Goal: Task Accomplishment & Management: Use online tool/utility

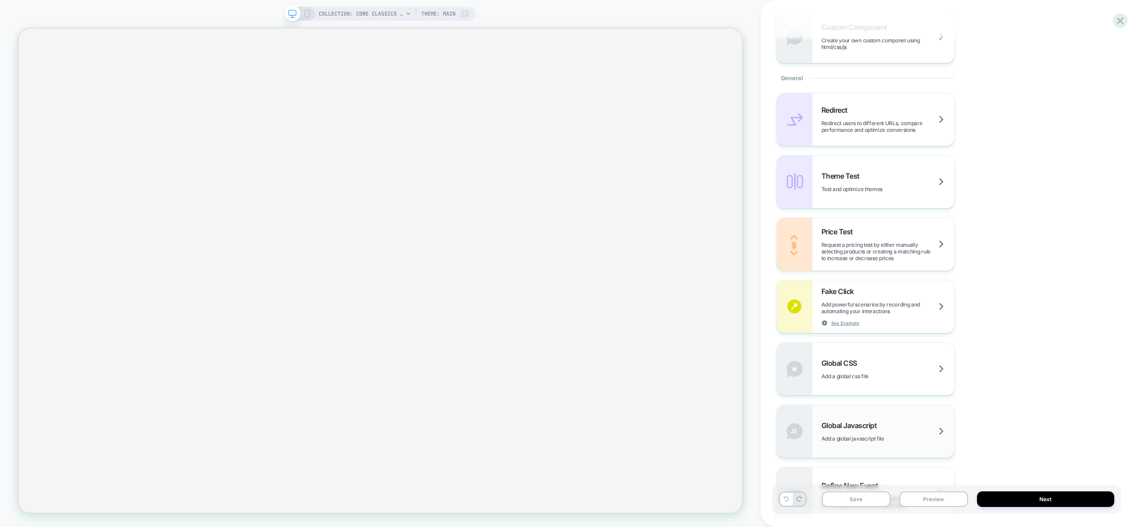
scroll to position [467, 0]
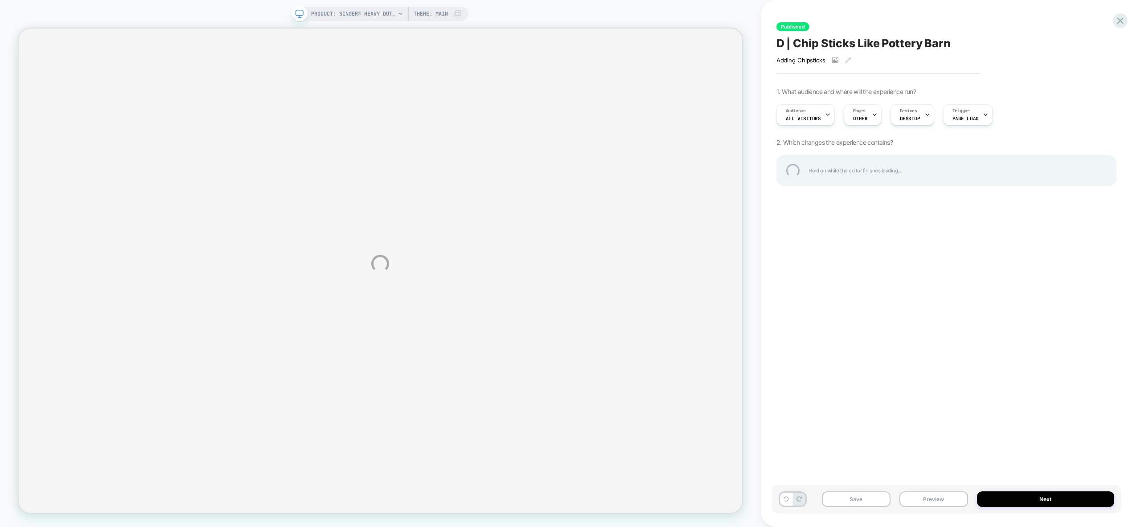
click at [930, 499] on div "PRODUCT: SINGER® Heavy Duty 4452 Rosewater Pink Sewing Machine PRODUCT: SINGER®…" at bounding box center [570, 263] width 1141 height 527
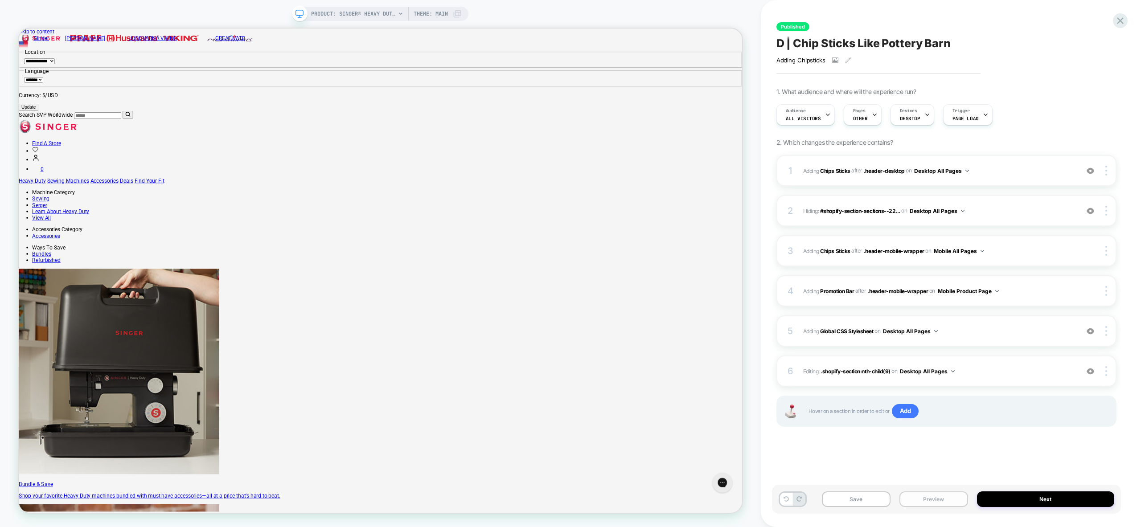
click at [938, 501] on button "Preview" at bounding box center [934, 500] width 69 height 16
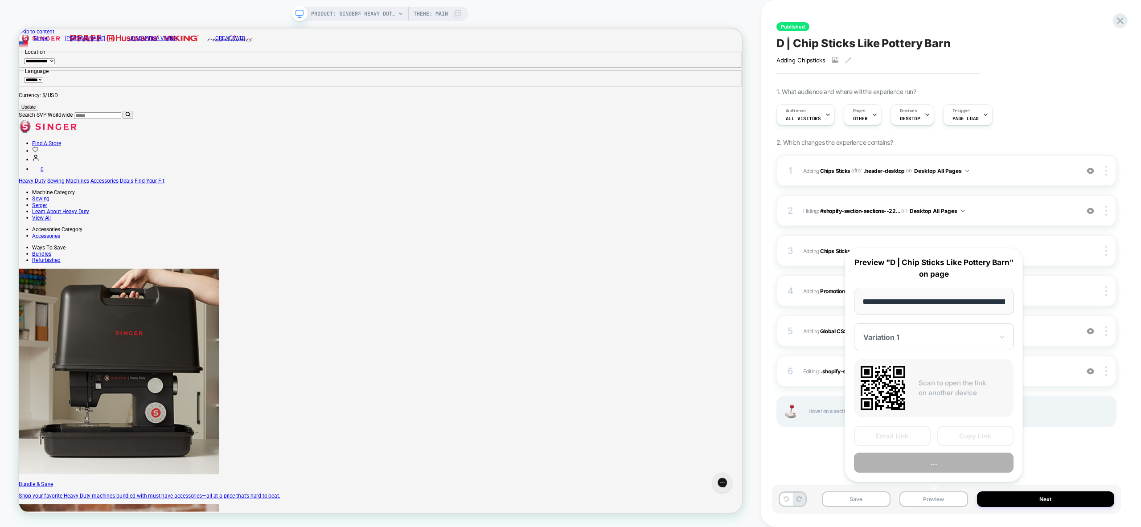
scroll to position [0, 249]
click at [984, 435] on button "Copy Link" at bounding box center [976, 437] width 77 height 20
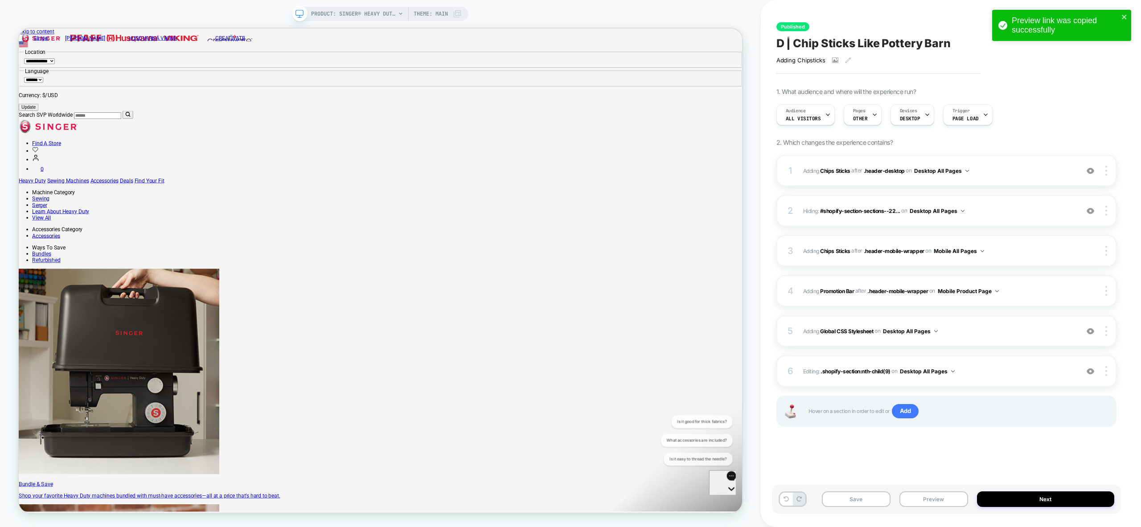
scroll to position [0, 0]
click at [829, 115] on icon at bounding box center [828, 115] width 6 height 6
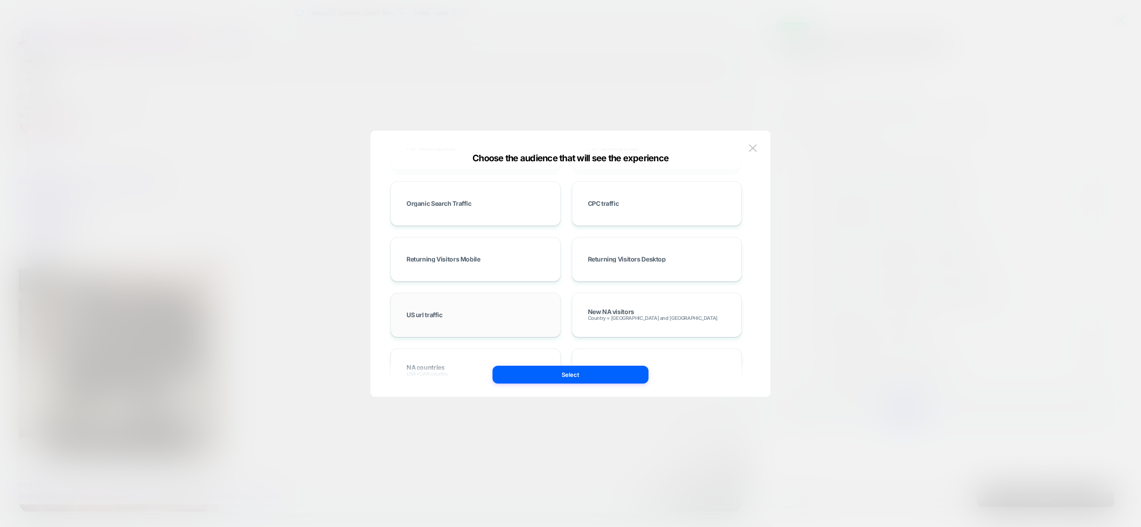
scroll to position [384, 0]
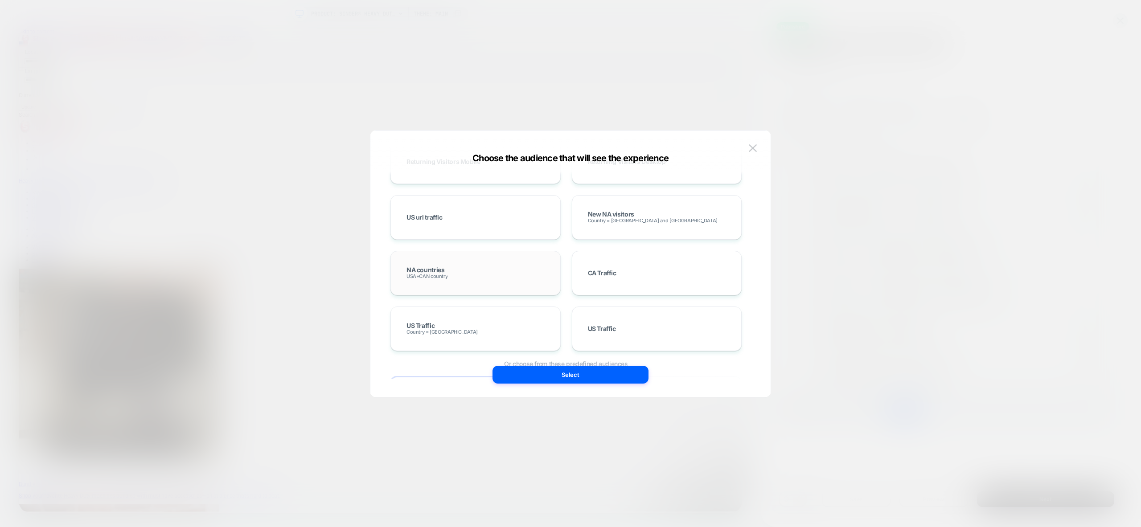
click at [436, 274] on span "USA+CAN country" at bounding box center [427, 276] width 41 height 6
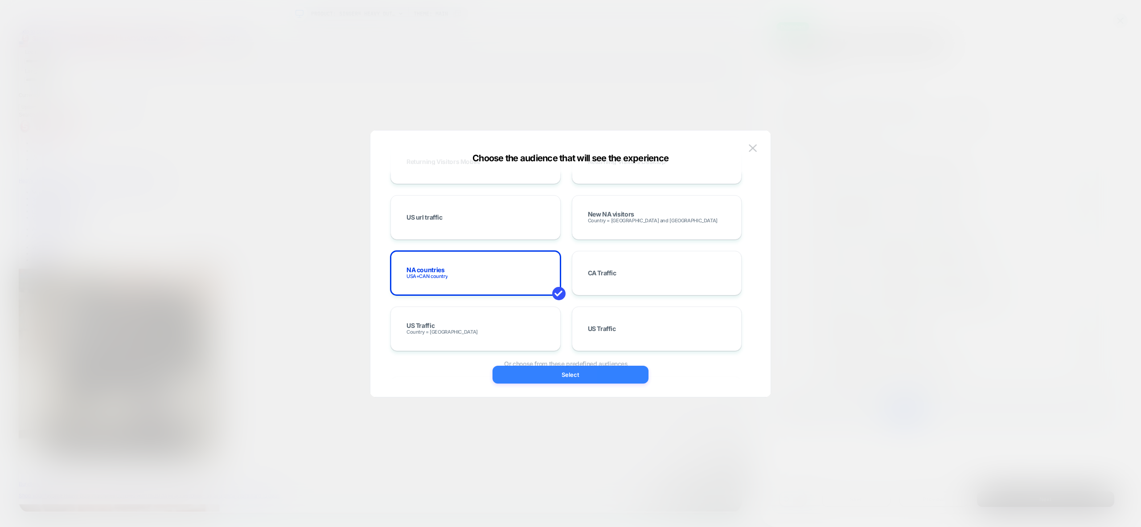
click at [551, 375] on button "Select" at bounding box center [571, 375] width 156 height 18
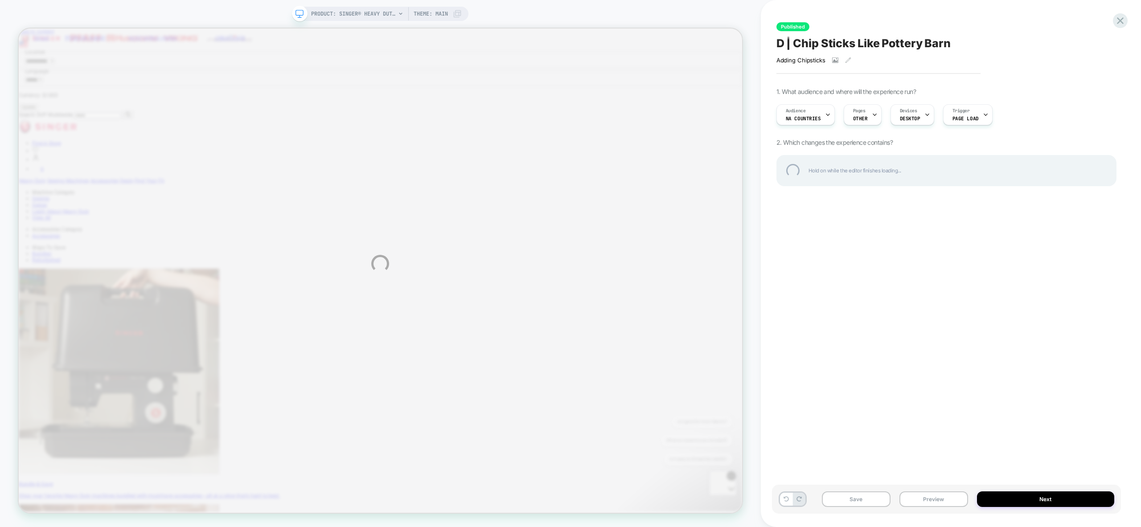
click at [822, 112] on div "PRODUCT: SINGER® Heavy Duty 4452 Rosewater Pink Sewing Machine PRODUCT: SINGER®…" at bounding box center [570, 263] width 1141 height 527
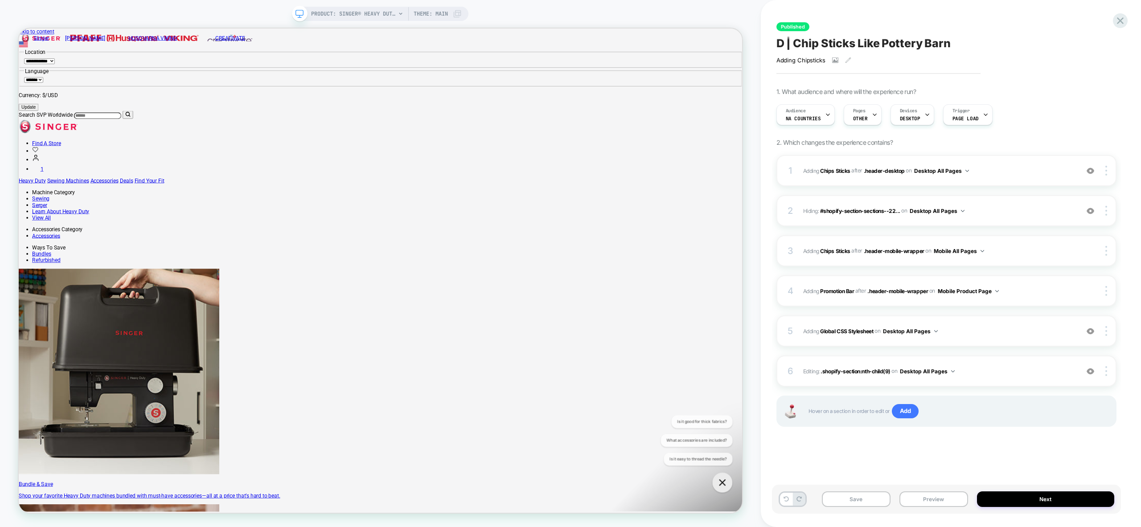
scroll to position [0, 0]
click at [818, 119] on span "NA countries" at bounding box center [803, 118] width 35 height 6
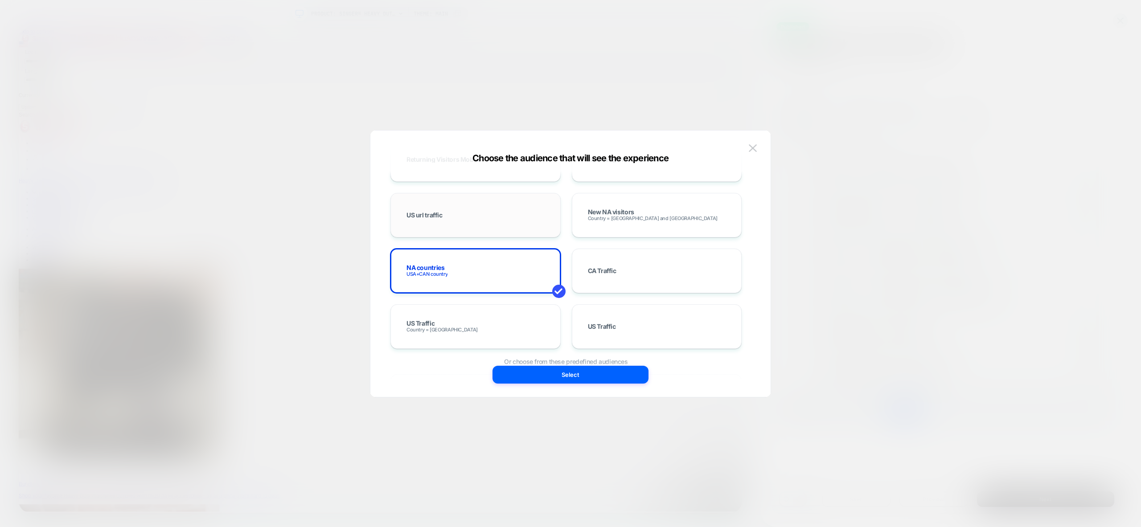
scroll to position [450, 0]
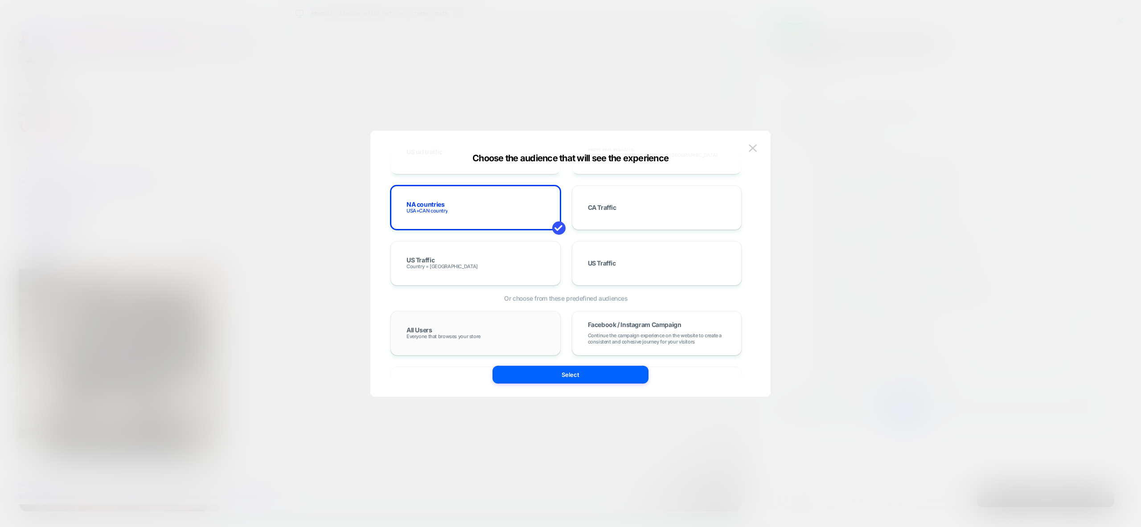
click at [451, 339] on span "Everyone that browses your store" at bounding box center [444, 336] width 74 height 6
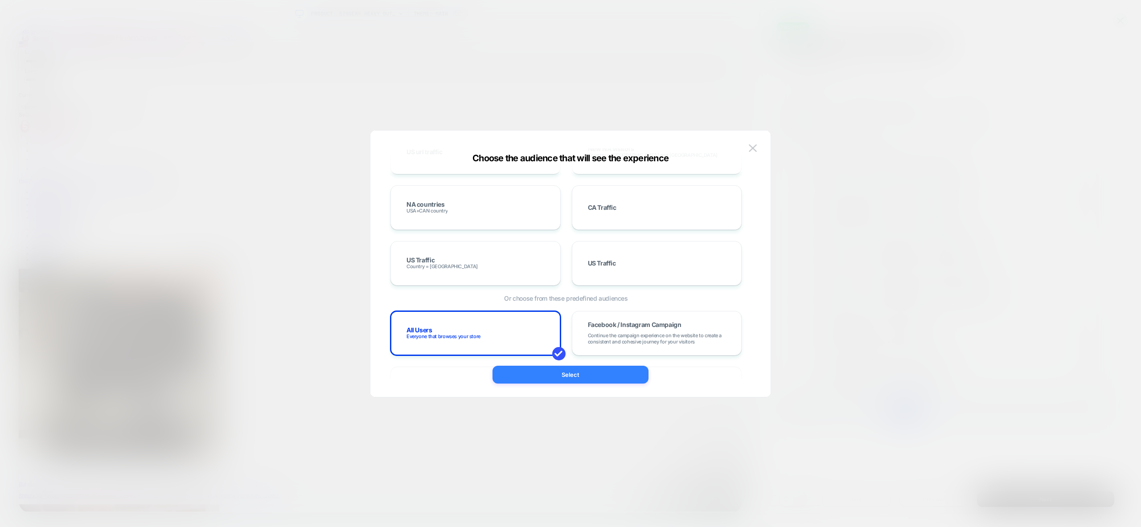
click at [572, 374] on button "Select" at bounding box center [571, 375] width 156 height 18
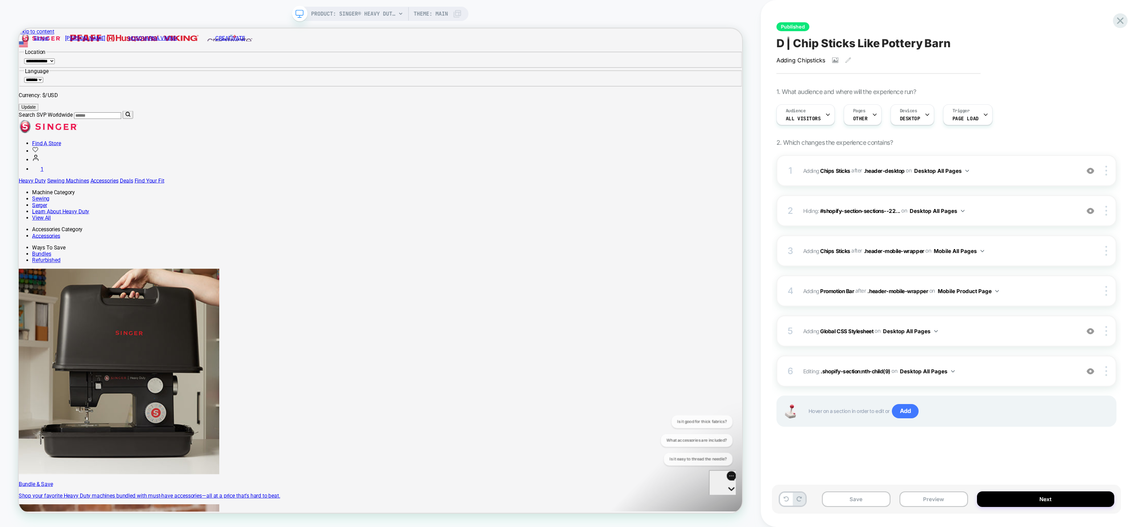
scroll to position [0, 0]
click at [942, 502] on button "Preview" at bounding box center [934, 500] width 69 height 16
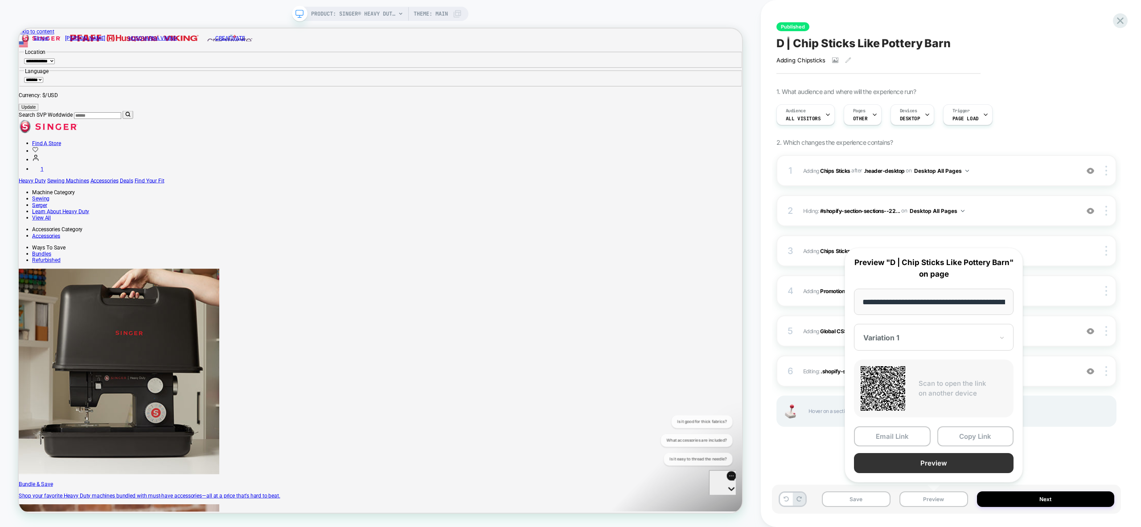
click at [952, 466] on button "Preview" at bounding box center [934, 463] width 160 height 20
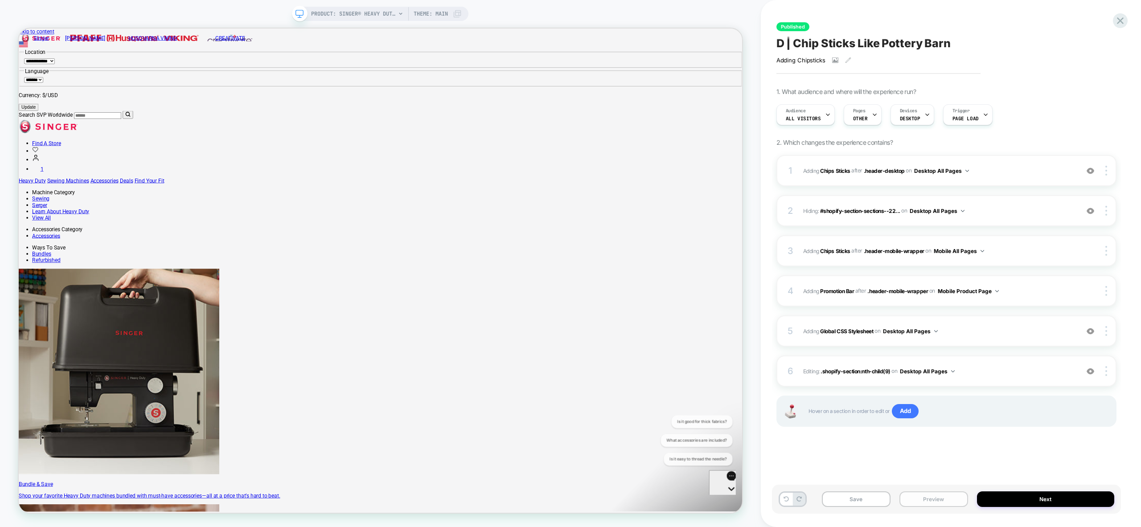
click at [942, 504] on button "Preview" at bounding box center [934, 500] width 69 height 16
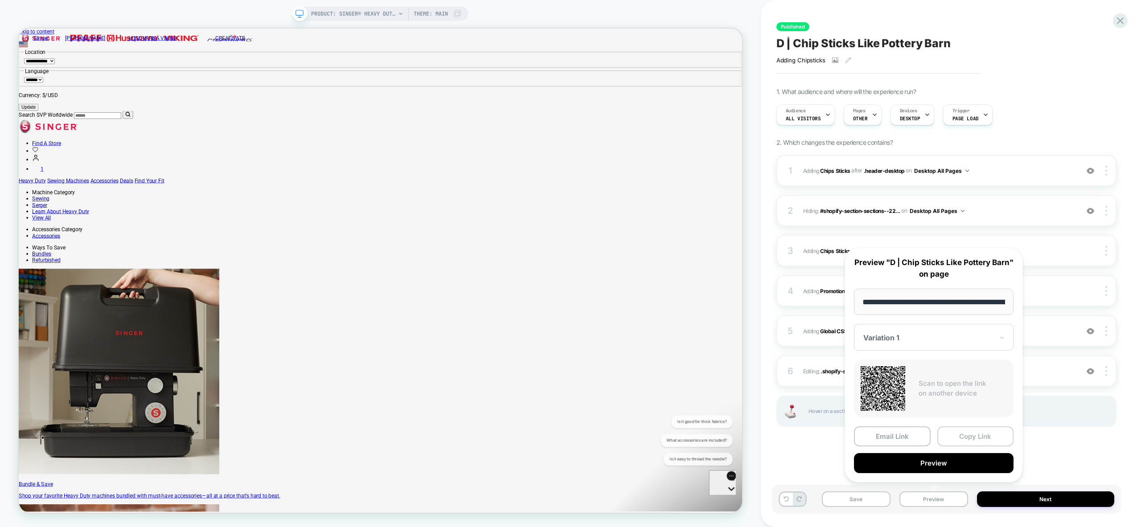
click at [979, 436] on button "Copy Link" at bounding box center [976, 437] width 77 height 20
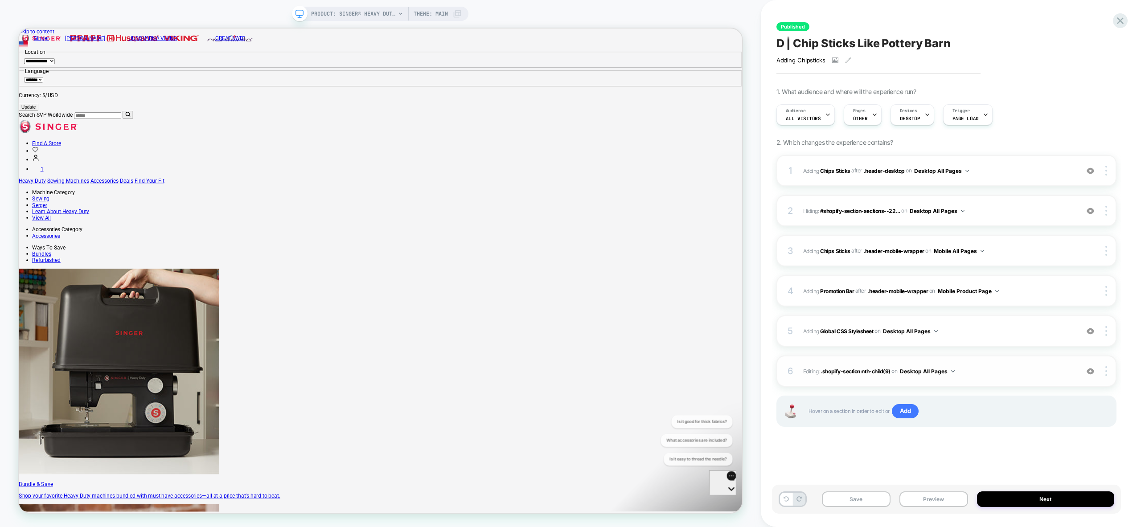
click at [1091, 373] on img at bounding box center [1091, 372] width 8 height 8
click at [1092, 374] on img at bounding box center [1091, 372] width 8 height 8
click at [1091, 332] on img at bounding box center [1091, 332] width 8 height 8
click at [1016, 371] on span "Editing : .shopify-section:nth-child(9) .shopify-section:nth-child(9) on Deskto…" at bounding box center [938, 371] width 271 height 11
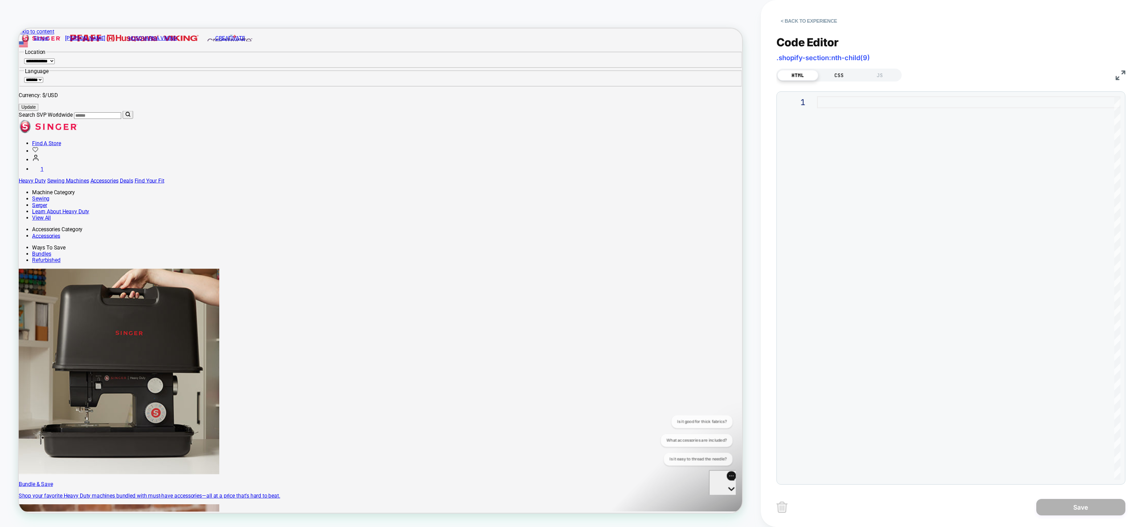
click at [839, 77] on div "CSS" at bounding box center [838, 75] width 41 height 11
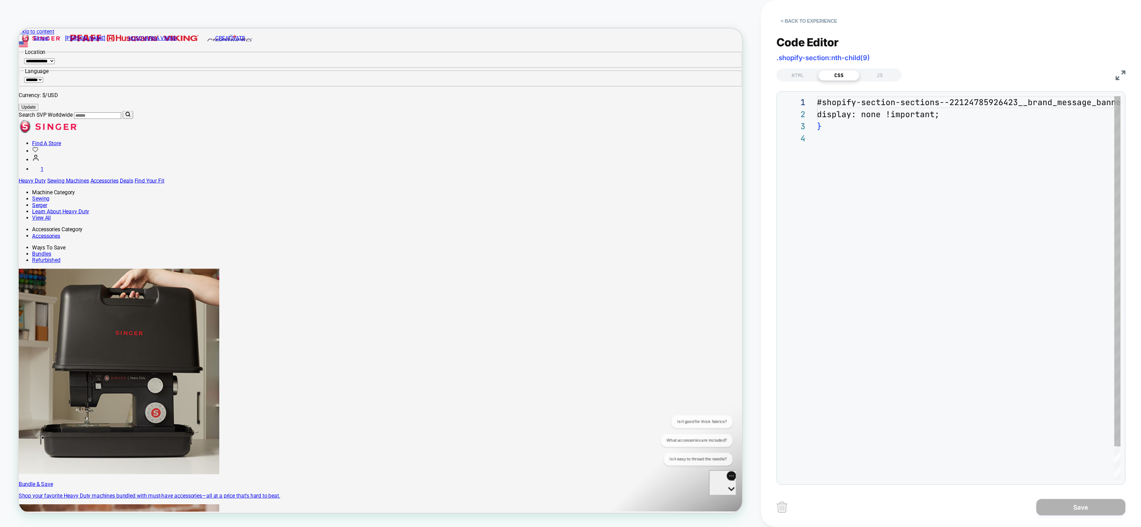
scroll to position [36, 0]
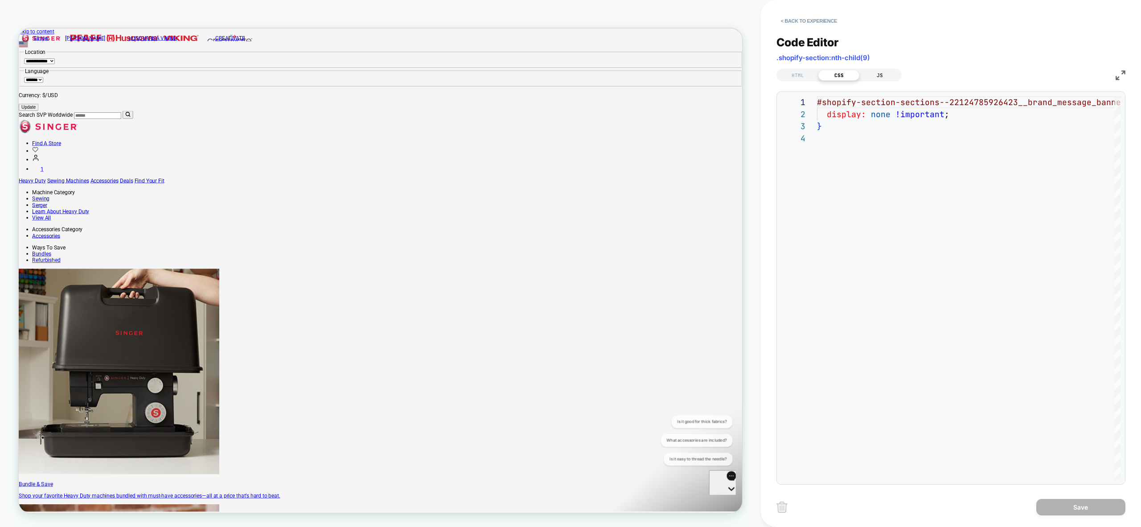
click at [884, 78] on div "JS" at bounding box center [880, 75] width 41 height 11
click at [832, 78] on div "CSS" at bounding box center [838, 75] width 41 height 11
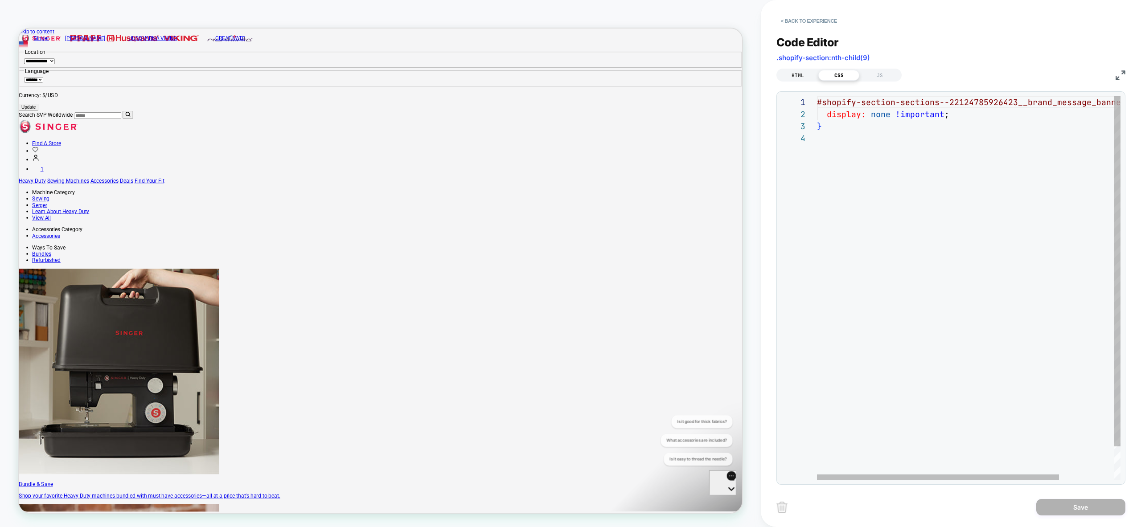
click at [797, 75] on div "HTML" at bounding box center [797, 75] width 41 height 11
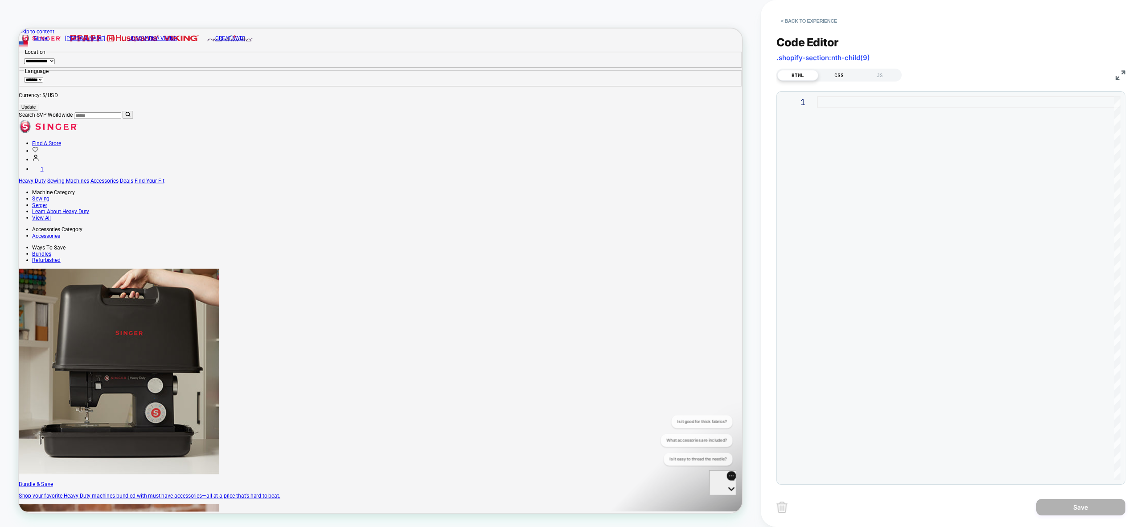
click at [841, 78] on div "CSS" at bounding box center [838, 75] width 41 height 11
click at [797, 19] on button "< Back to experience" at bounding box center [809, 21] width 65 height 14
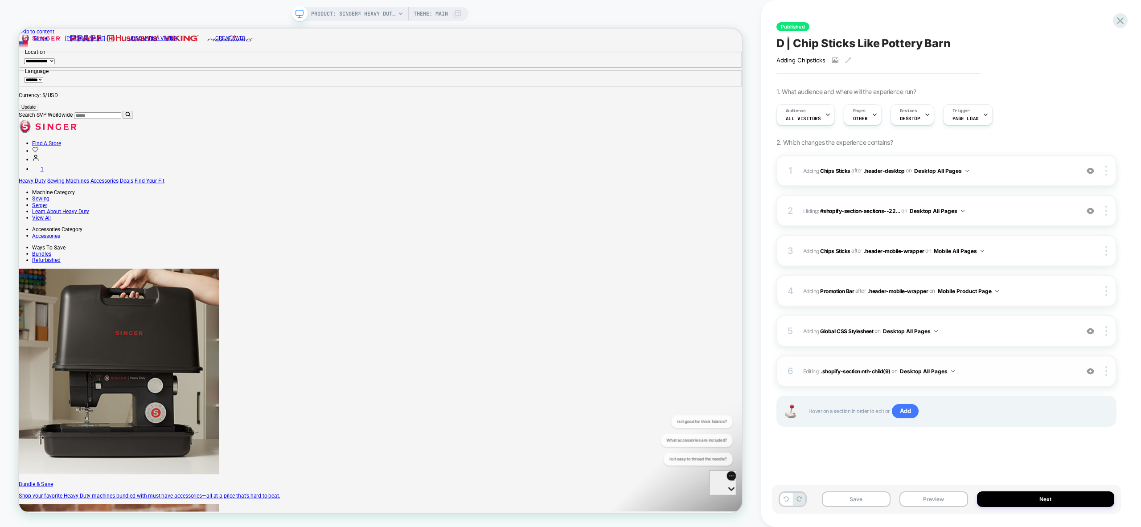
click at [1024, 379] on div "6 Editing : .shopify-section:nth-child(9) .shopify-section:nth-child(9) on Desk…" at bounding box center [947, 371] width 340 height 31
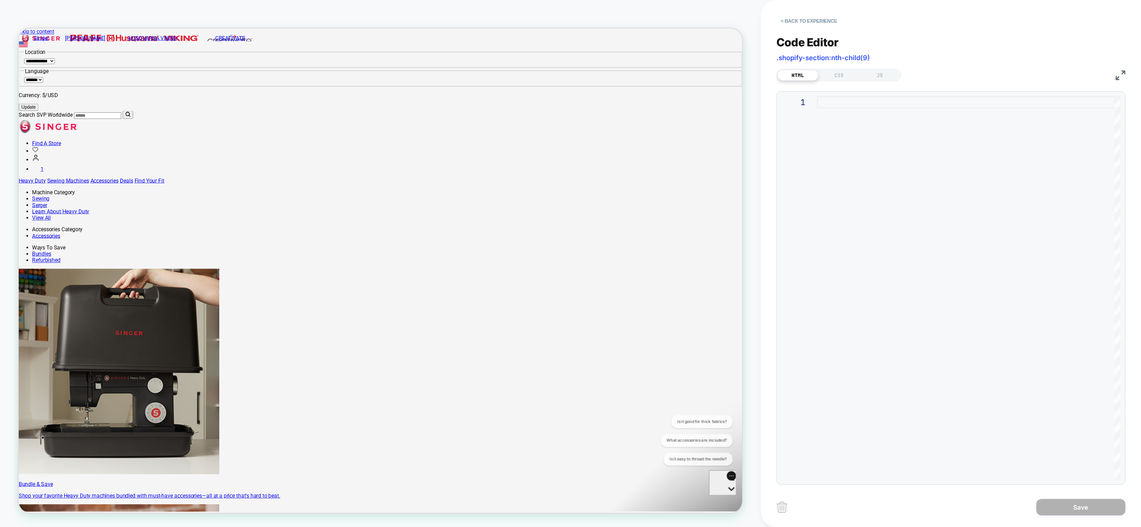
click at [834, 83] on div "Code Editor .shopify-section:nth-child(9) HTML CSS JS 1" at bounding box center [951, 255] width 349 height 461
click at [837, 78] on div "CSS" at bounding box center [838, 75] width 41 height 11
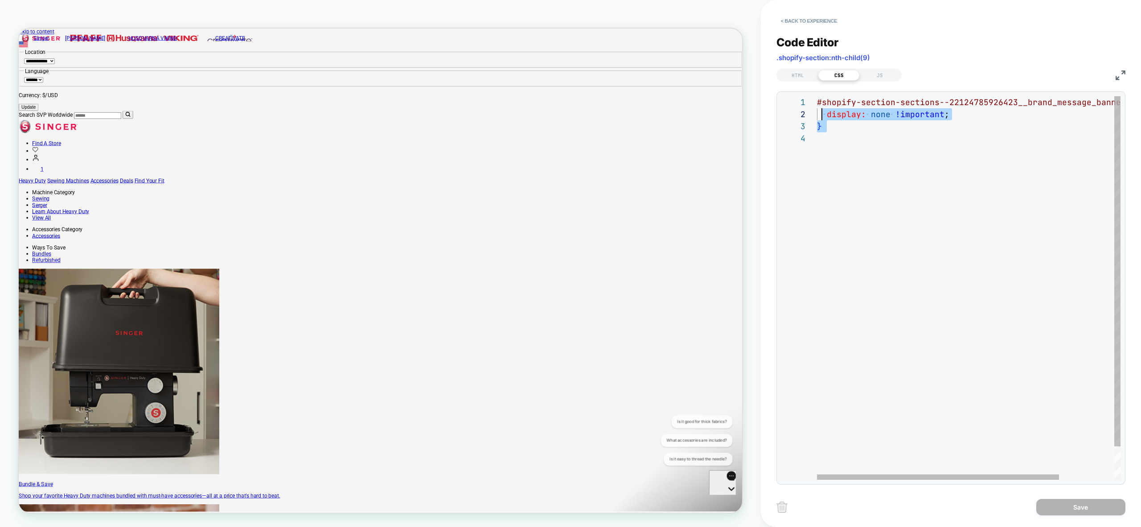
drag, startPoint x: 888, startPoint y: 159, endPoint x: 739, endPoint y: 60, distance: 179.4
click at [817, 96] on div "#shopify-section-sections--22124785926423__brand_m essage_banner_TNjaeK { displ…" at bounding box center [1003, 306] width 372 height 420
click at [879, 180] on div "#shopify-section-sections--22124785926423__brand_m essage_banner_TNjaeK { displ…" at bounding box center [1003, 306] width 372 height 420
click at [940, 104] on div "#shopify-section-sections--22124785926423__brand_m essage_banner_TNjaeK { displ…" at bounding box center [1003, 306] width 372 height 420
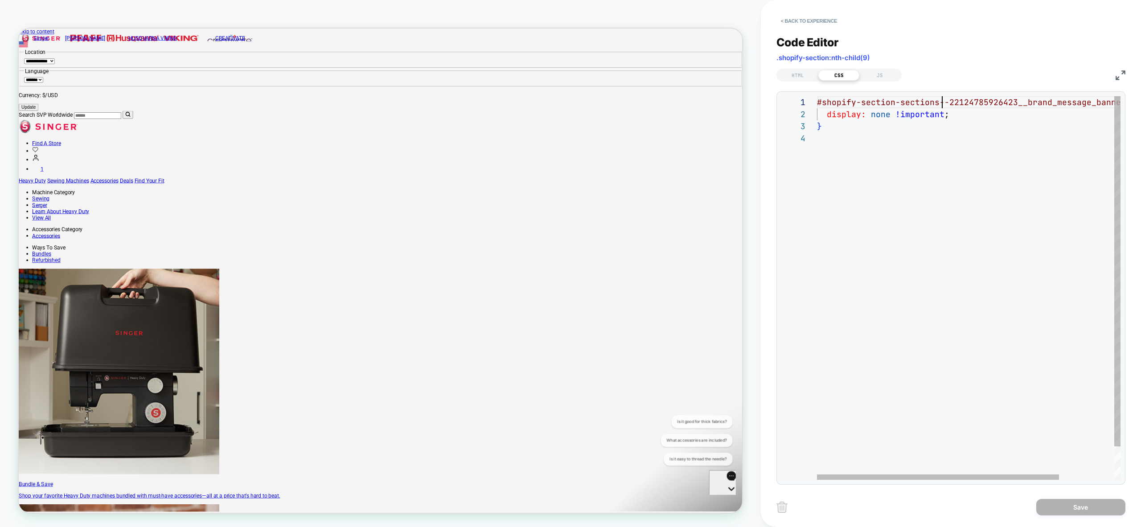
scroll to position [0, 120]
click at [940, 104] on div "#shopify-section-sections--22124785926423__brand_m essage_banner_TNjaeK { displ…" at bounding box center [1003, 306] width 372 height 420
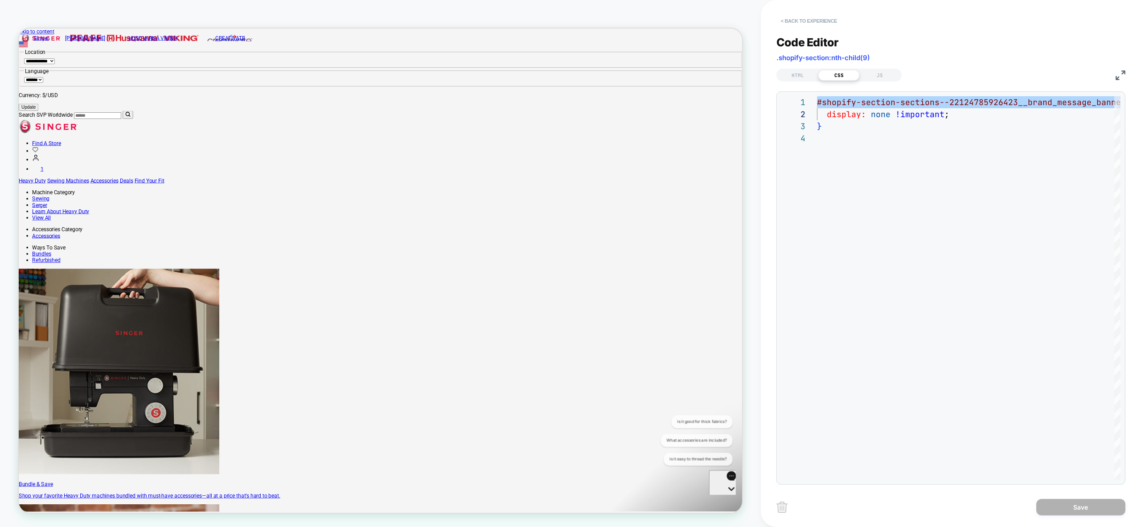
click at [795, 25] on button "< Back to experience" at bounding box center [809, 21] width 65 height 14
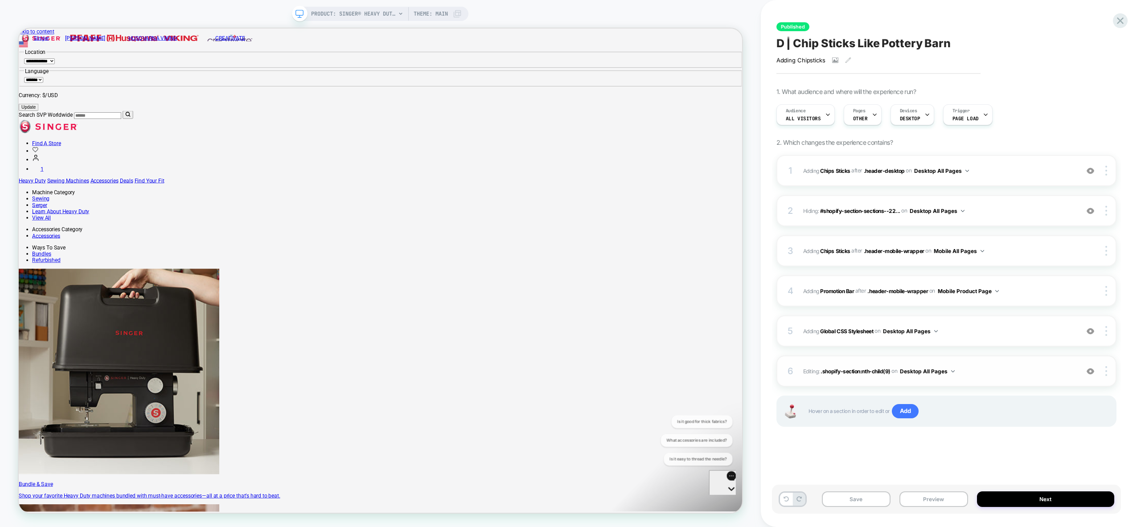
click at [1090, 373] on img at bounding box center [1091, 372] width 8 height 8
click at [1095, 371] on div at bounding box center [1090, 371] width 17 height 10
click at [954, 502] on button "Preview" at bounding box center [934, 500] width 69 height 16
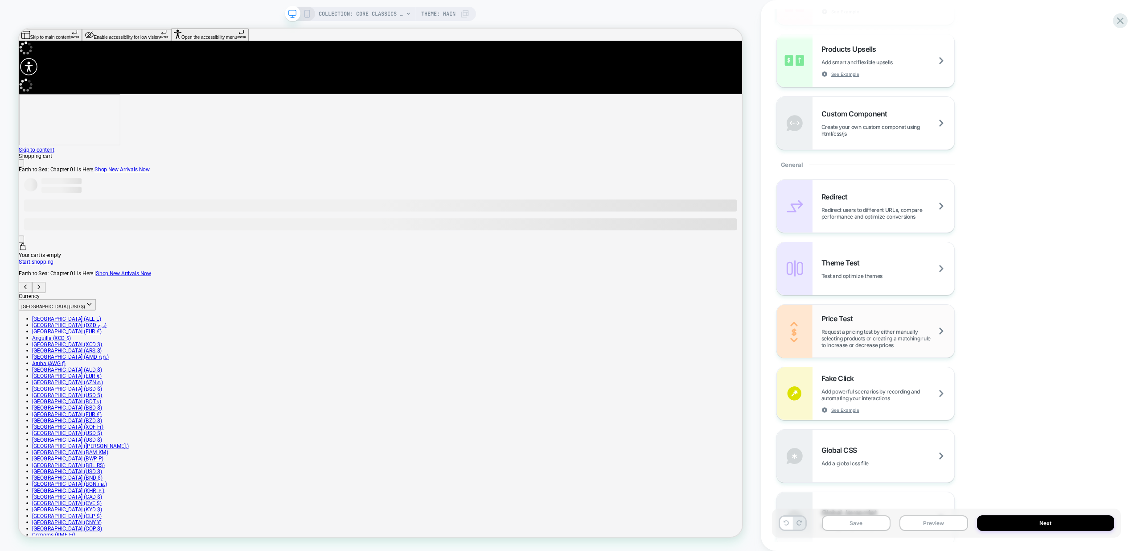
scroll to position [444, 0]
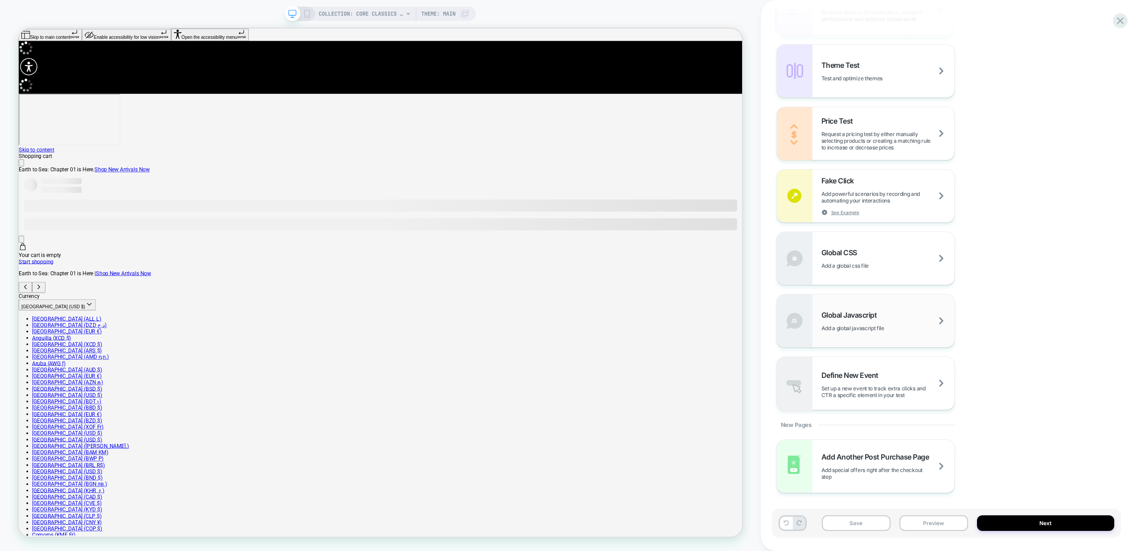
click at [891, 316] on div "Global Javascript Add a global javascript file" at bounding box center [888, 320] width 133 height 21
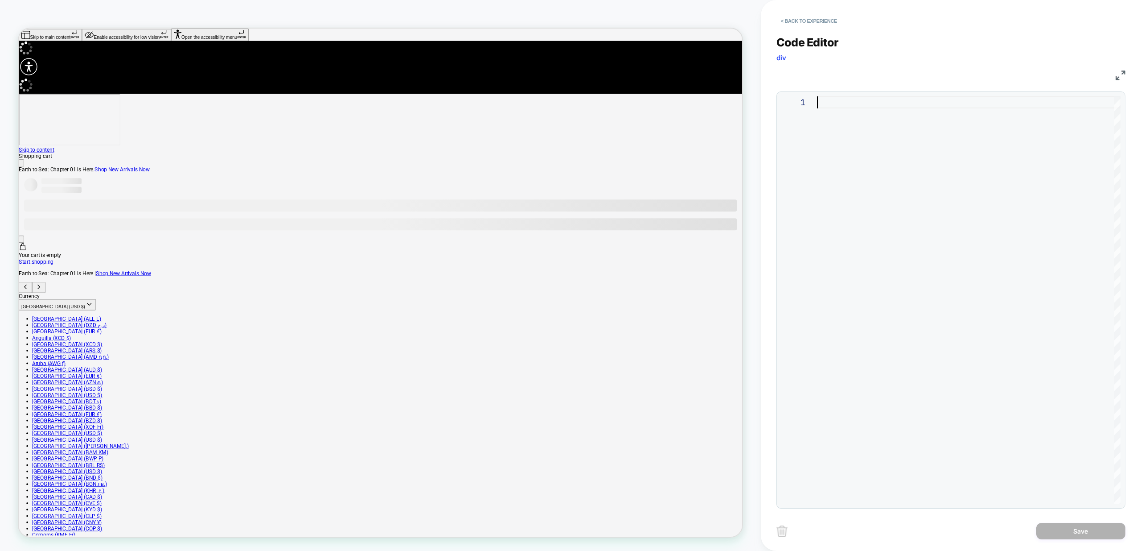
click at [950, 189] on div at bounding box center [969, 299] width 304 height 407
type textarea "**********"
click at [1069, 528] on button "Save" at bounding box center [1080, 530] width 89 height 16
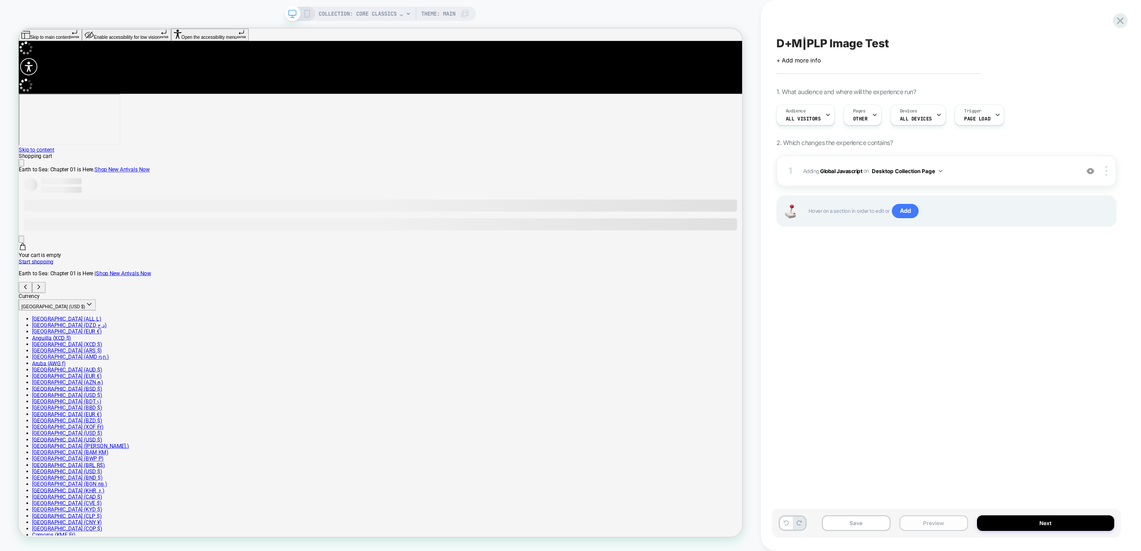
click at [936, 522] on button "Preview" at bounding box center [934, 523] width 69 height 16
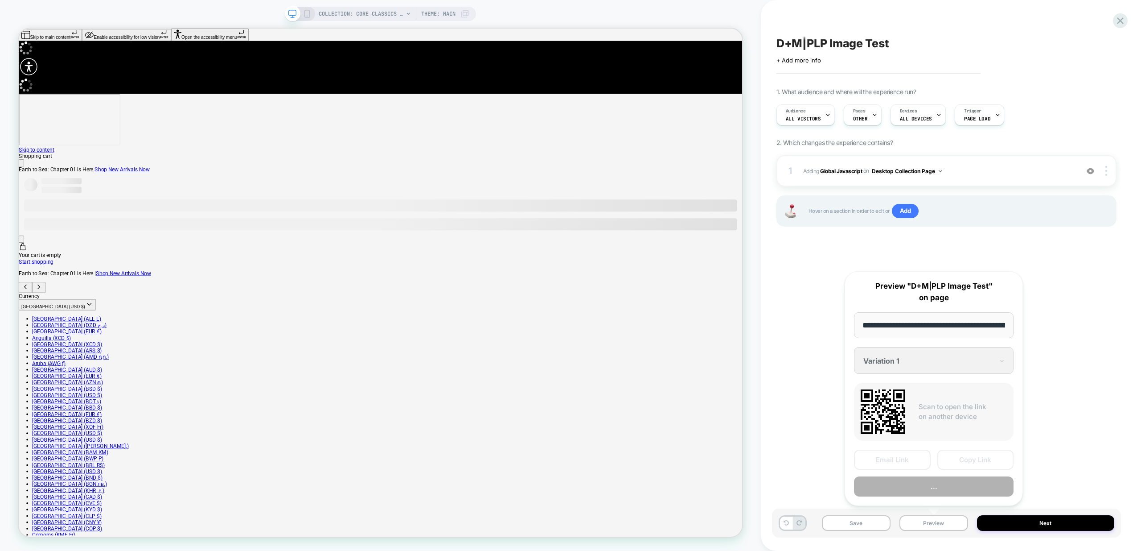
scroll to position [0, 110]
click at [934, 474] on div "Email Link Copy Link Preview" at bounding box center [934, 473] width 160 height 47
click at [939, 491] on button "Preview" at bounding box center [934, 487] width 160 height 20
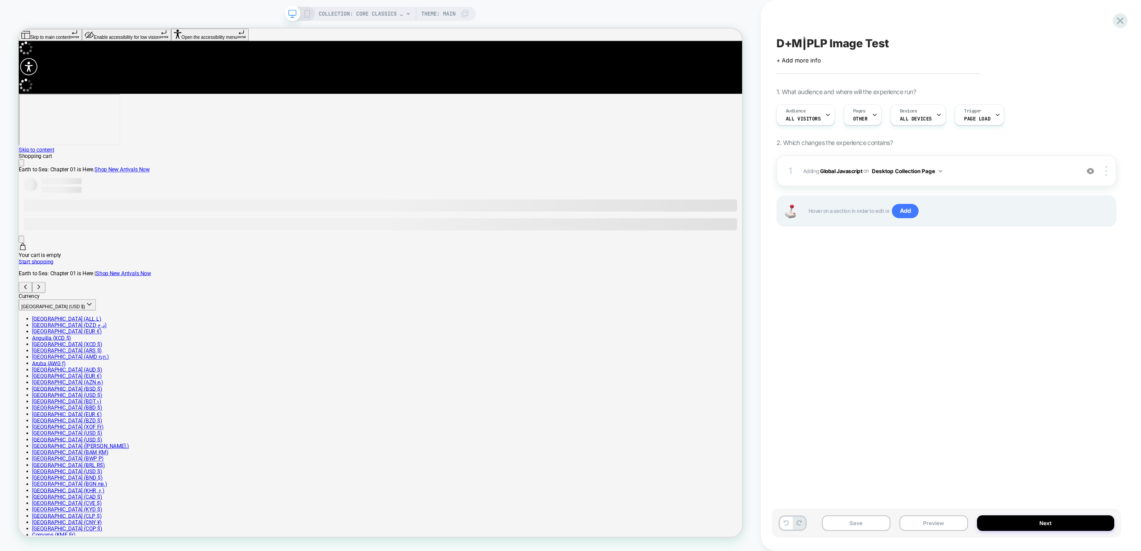
drag, startPoint x: 949, startPoint y: 376, endPoint x: 954, endPoint y: 368, distance: 9.6
click at [949, 376] on div "D+M|PLP Image Test Click to edit experience details + Add more info 1. What aud…" at bounding box center [946, 275] width 349 height 533
click at [1015, 171] on span "Adding Global Javascript on Desktop Collection Page" at bounding box center [938, 170] width 271 height 11
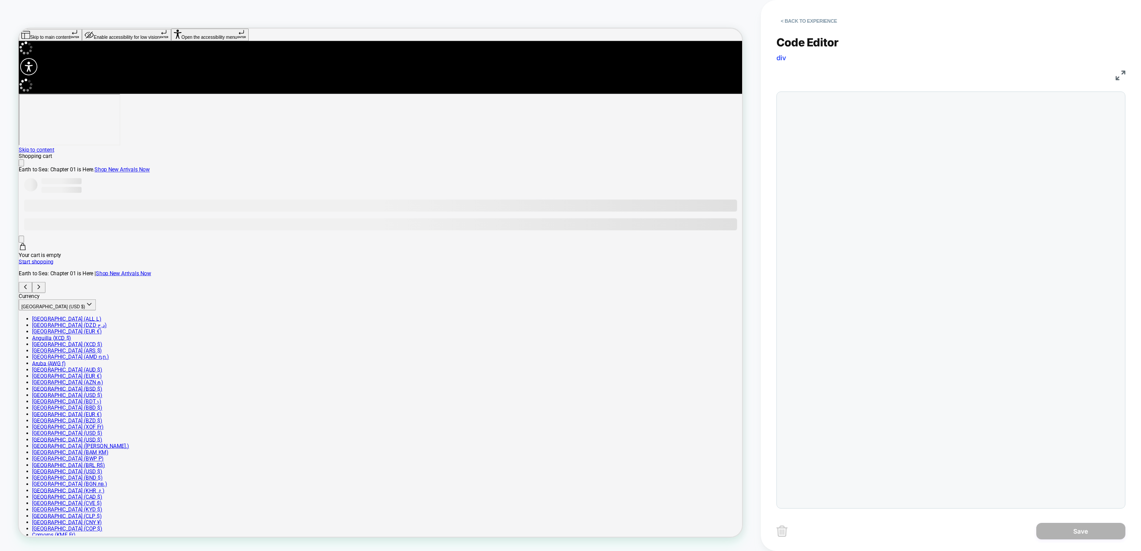
scroll to position [12, 0]
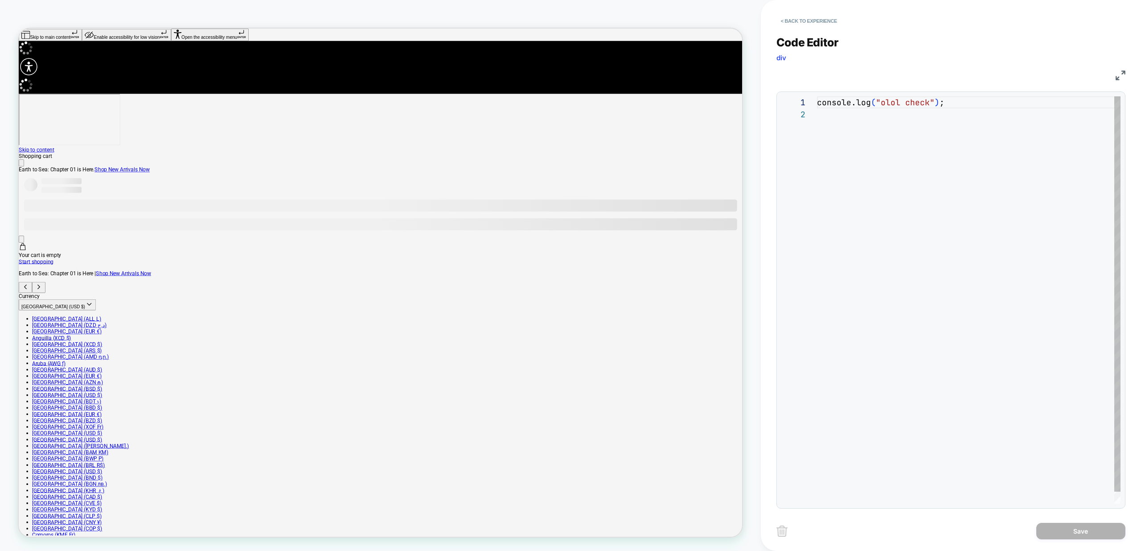
drag, startPoint x: 1035, startPoint y: 190, endPoint x: 1009, endPoint y: 177, distance: 28.7
click at [1035, 190] on div "console.log ( "olol check" ) ;" at bounding box center [969, 305] width 304 height 419
click at [963, 237] on div "console.log ( "olol check" ) ;" at bounding box center [969, 305] width 304 height 419
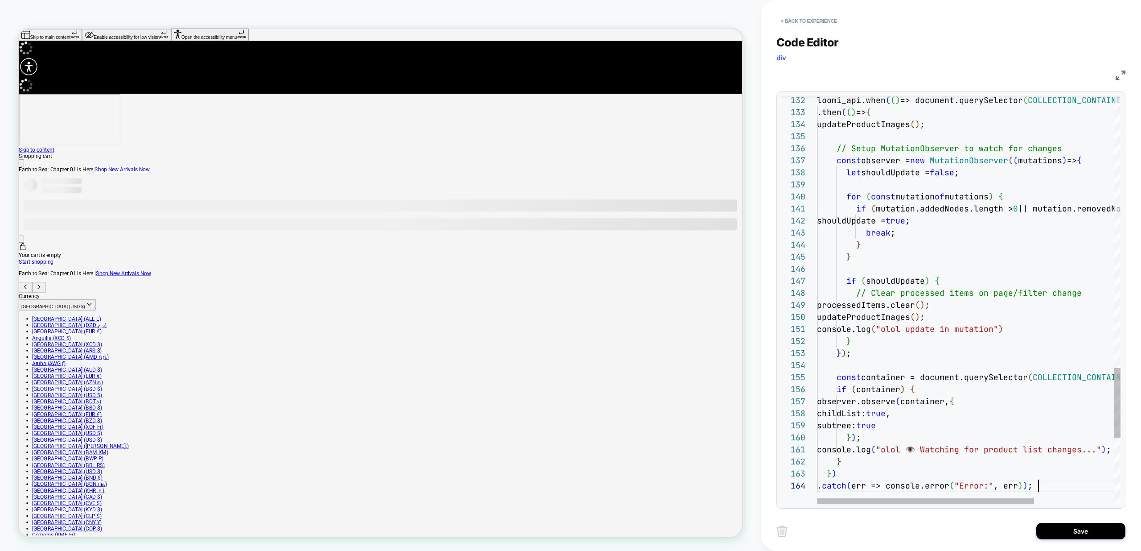
type textarea "**********"
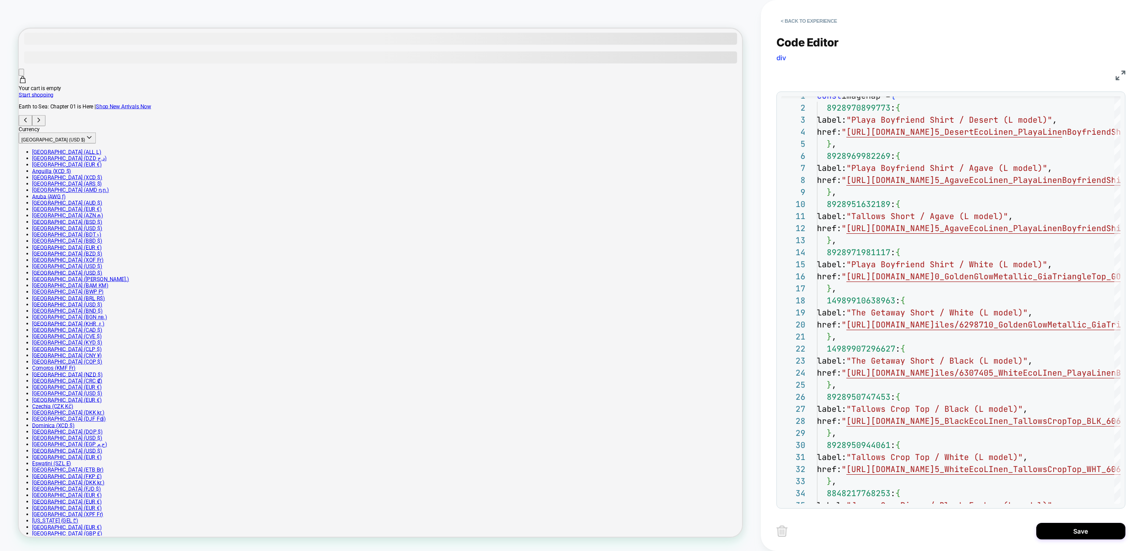
scroll to position [228, 0]
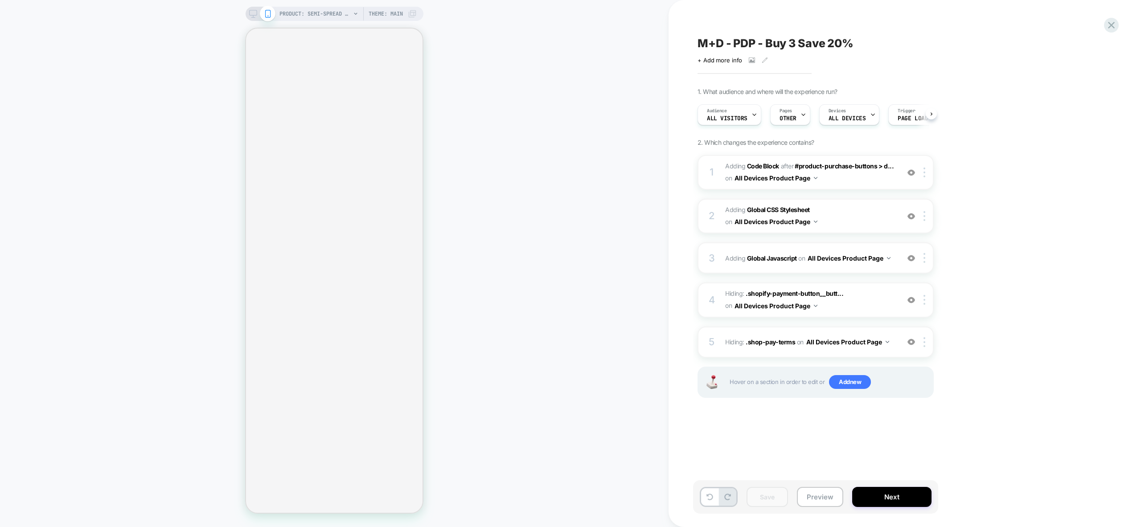
scroll to position [0, 0]
click at [834, 491] on button "Preview" at bounding box center [820, 497] width 46 height 20
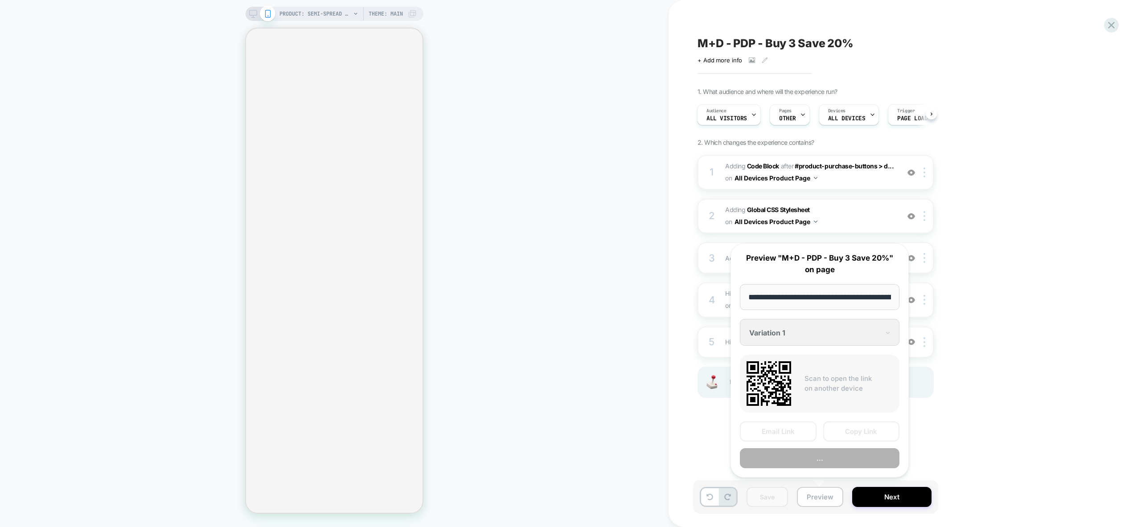
select select "**********"
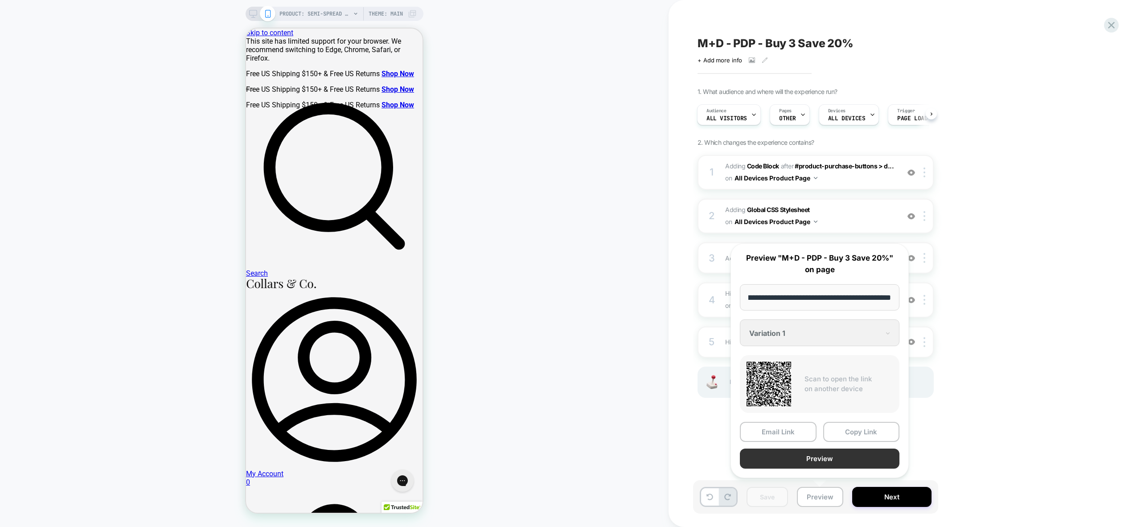
scroll to position [0, 0]
click at [829, 464] on button "Preview" at bounding box center [820, 459] width 160 height 20
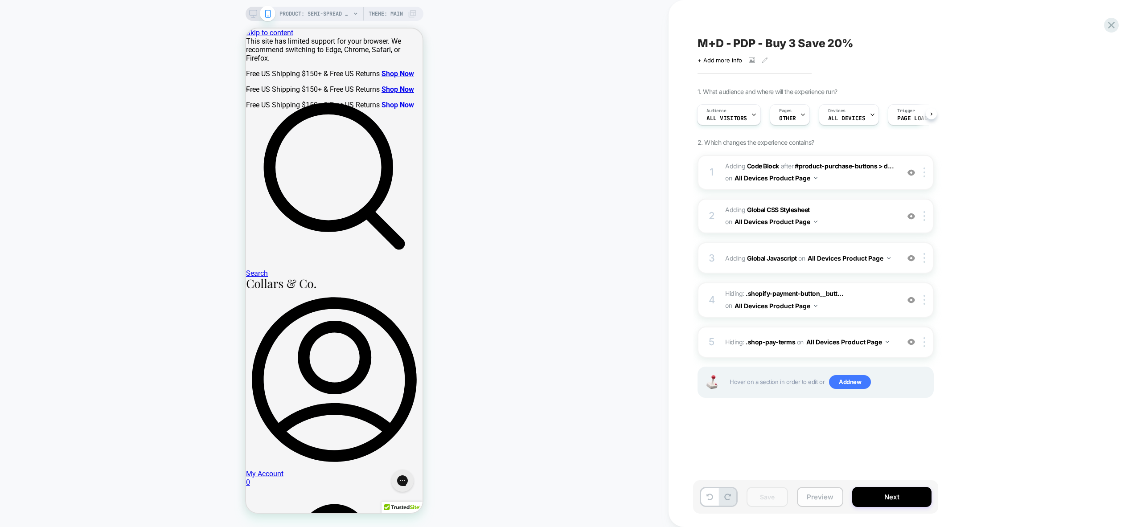
click at [821, 502] on button "Preview" at bounding box center [820, 497] width 46 height 20
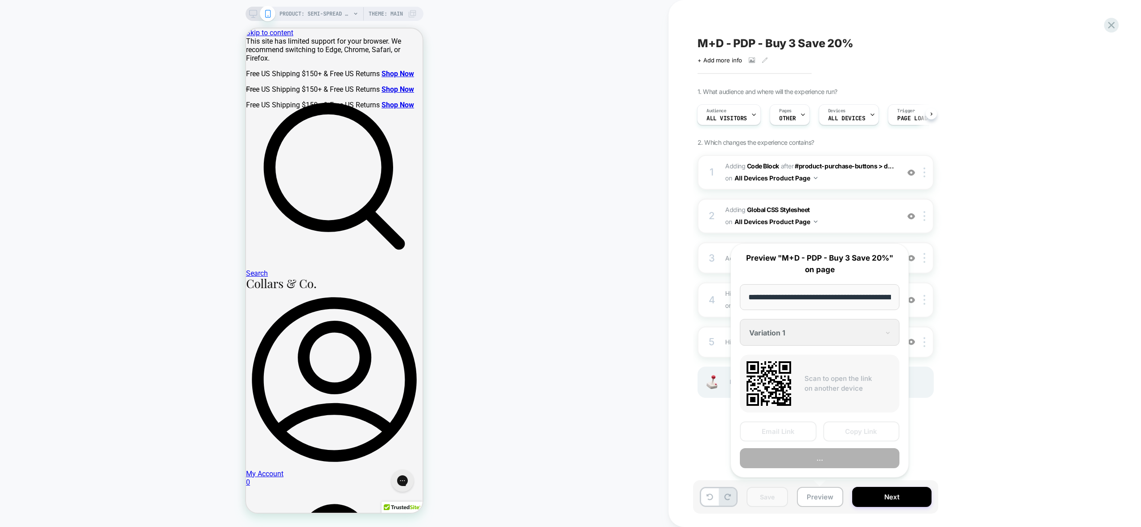
scroll to position [0, 159]
click at [874, 433] on button "Copy Link" at bounding box center [861, 432] width 77 height 20
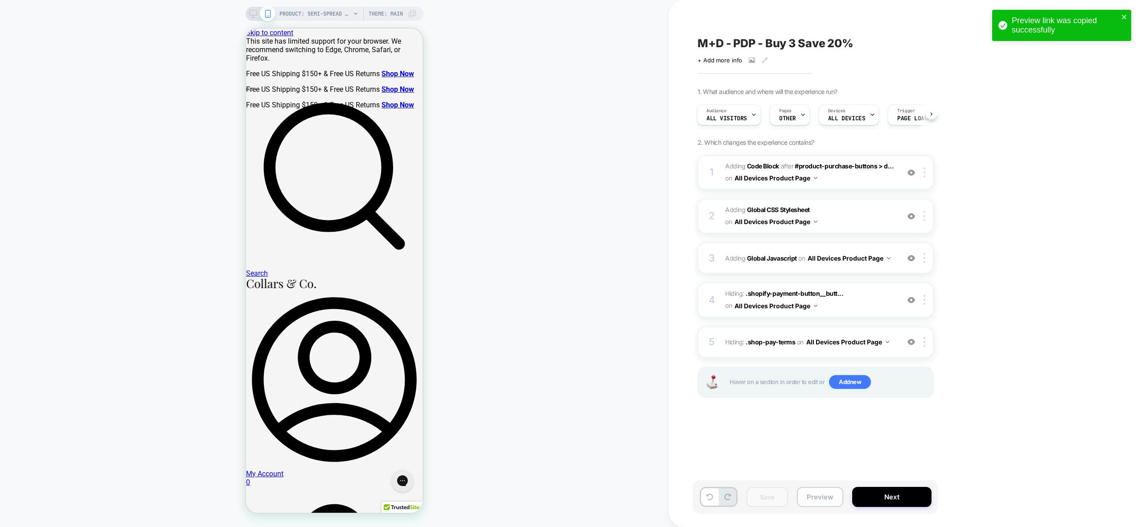
click at [825, 502] on button "Preview" at bounding box center [820, 497] width 46 height 20
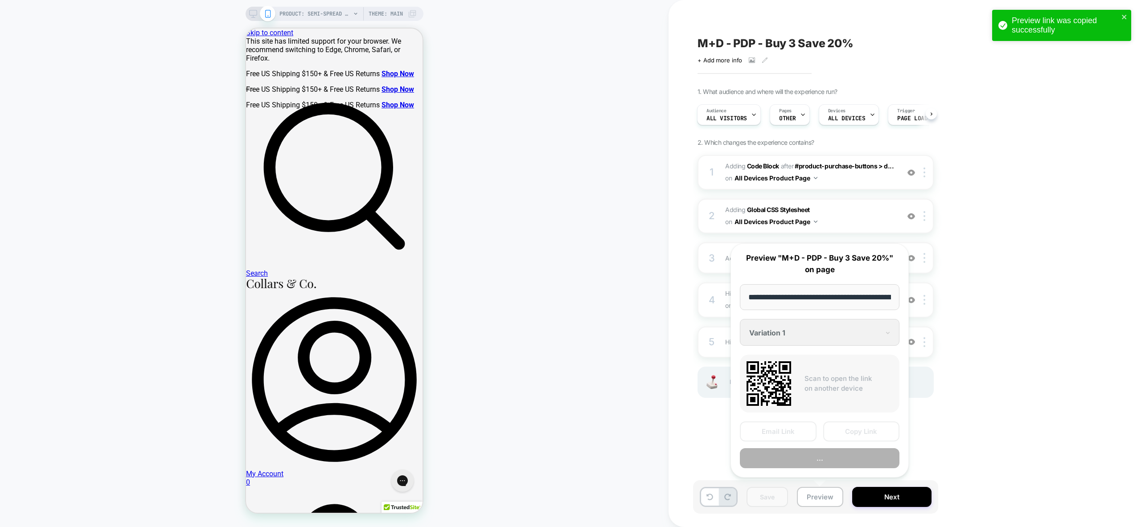
scroll to position [0, 159]
click at [837, 466] on button "Preview" at bounding box center [820, 459] width 160 height 20
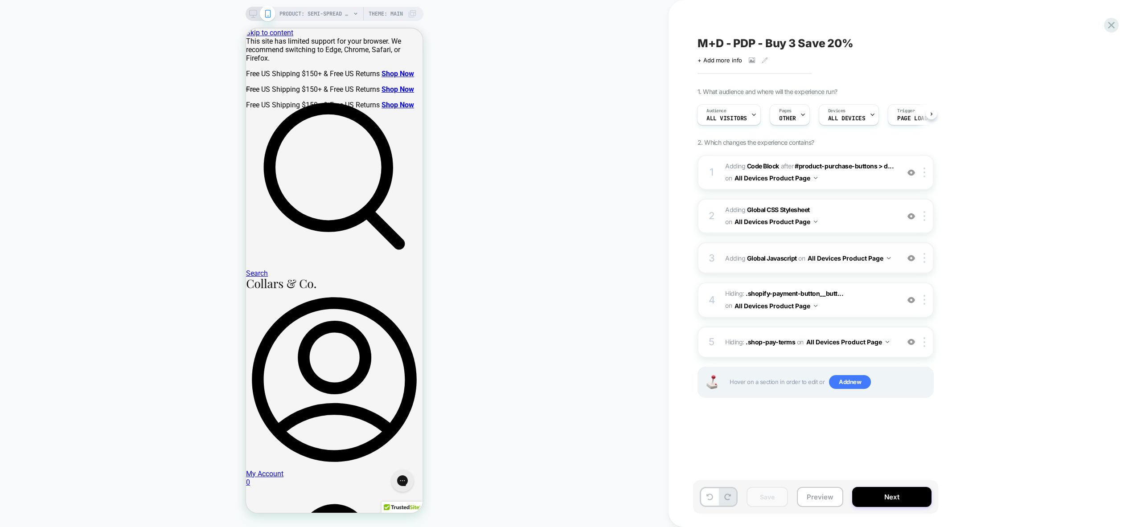
click at [877, 269] on div "3 Adding Global Javascript on All Devices Product Page Add Before Add After Tar…" at bounding box center [816, 258] width 236 height 31
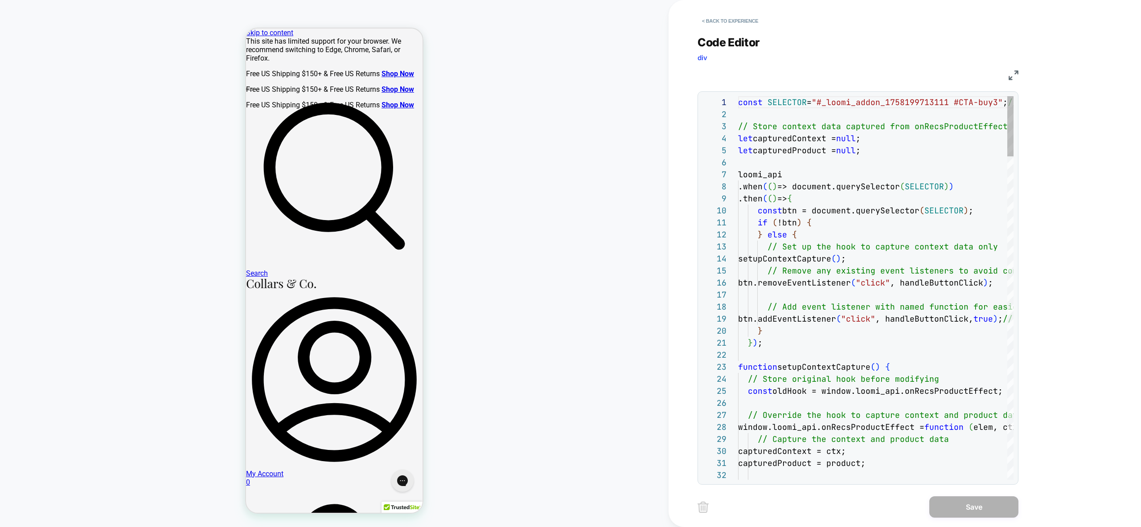
scroll to position [120, 0]
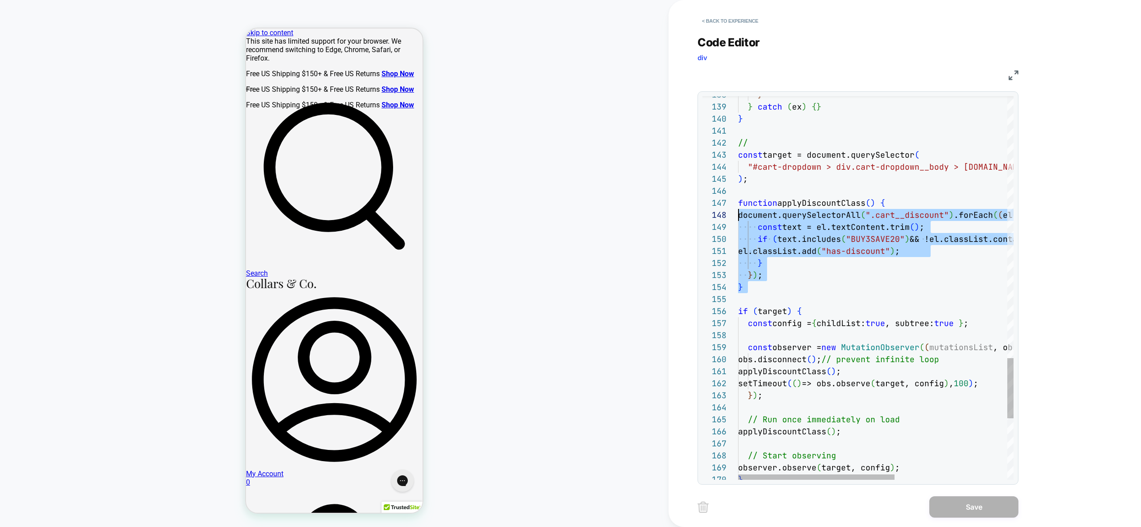
drag, startPoint x: 823, startPoint y: 297, endPoint x: 705, endPoint y: 201, distance: 152.8
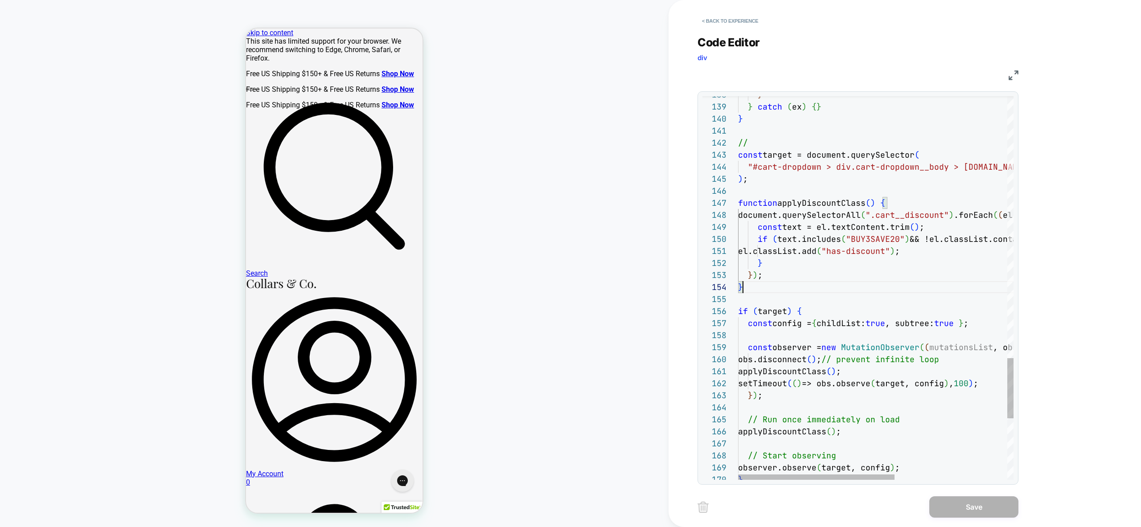
drag, startPoint x: 939, startPoint y: 251, endPoint x: 831, endPoint y: 250, distance: 108.8
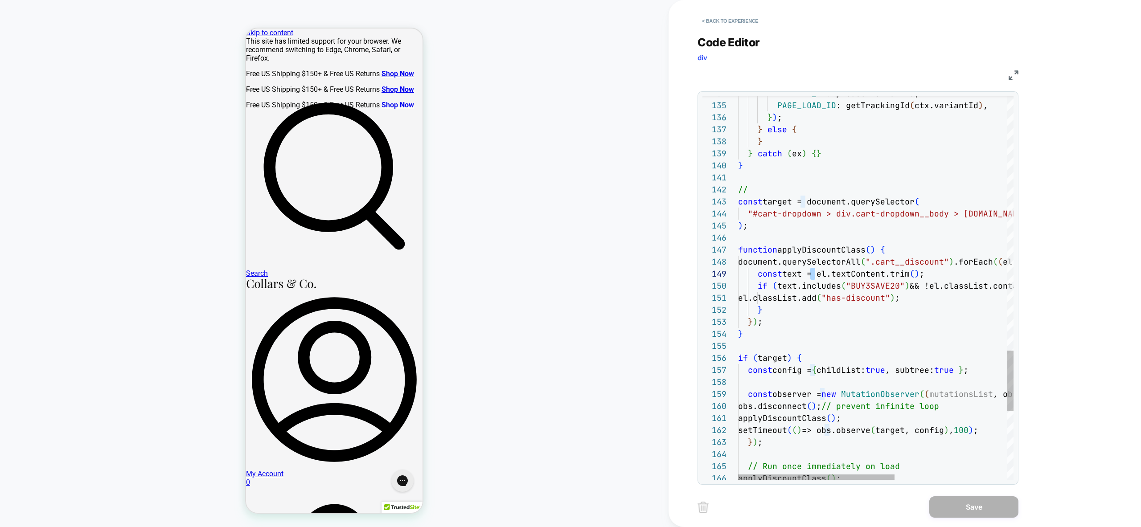
click at [838, 478] on div at bounding box center [818, 477] width 156 height 5
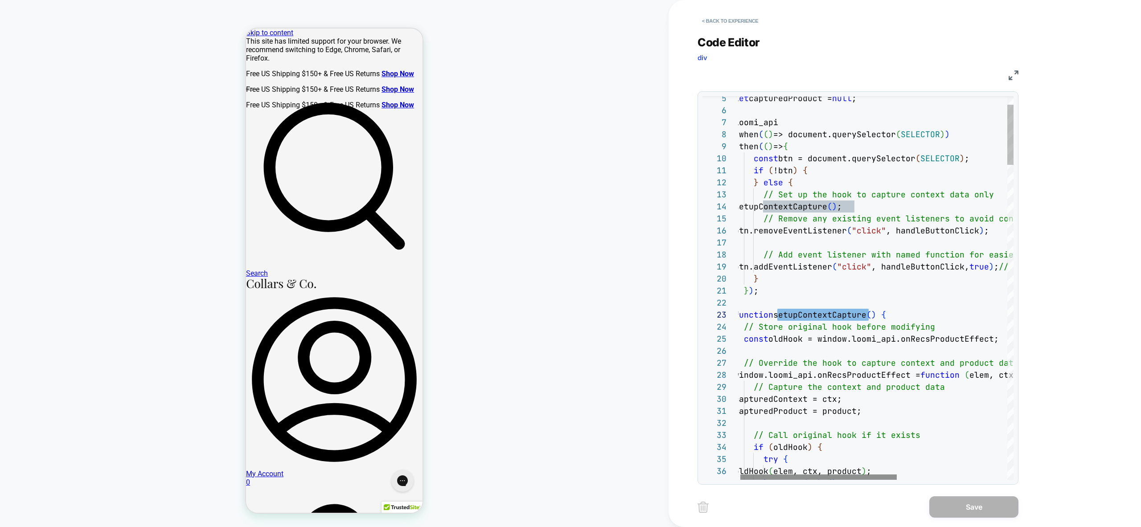
click at [803, 477] on div at bounding box center [818, 477] width 156 height 5
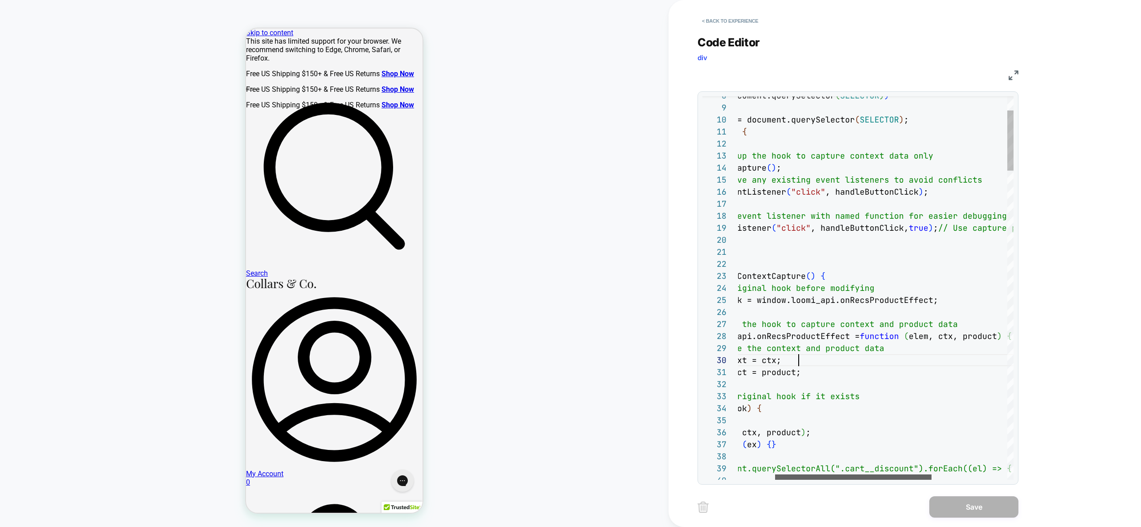
click at [775, 480] on div at bounding box center [853, 477] width 156 height 5
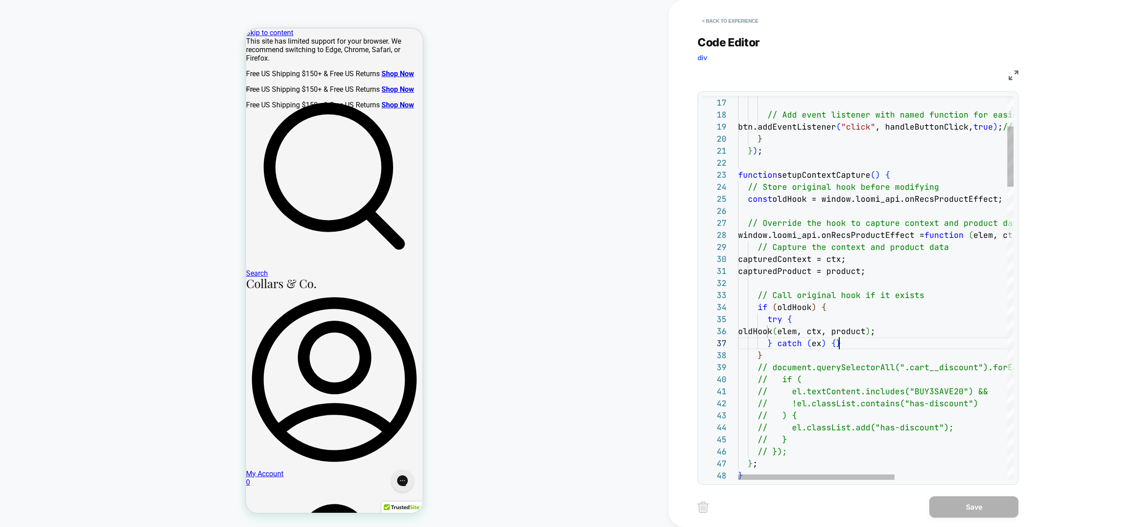
click at [733, 175] on div at bounding box center [734, 175] width 12 height 12
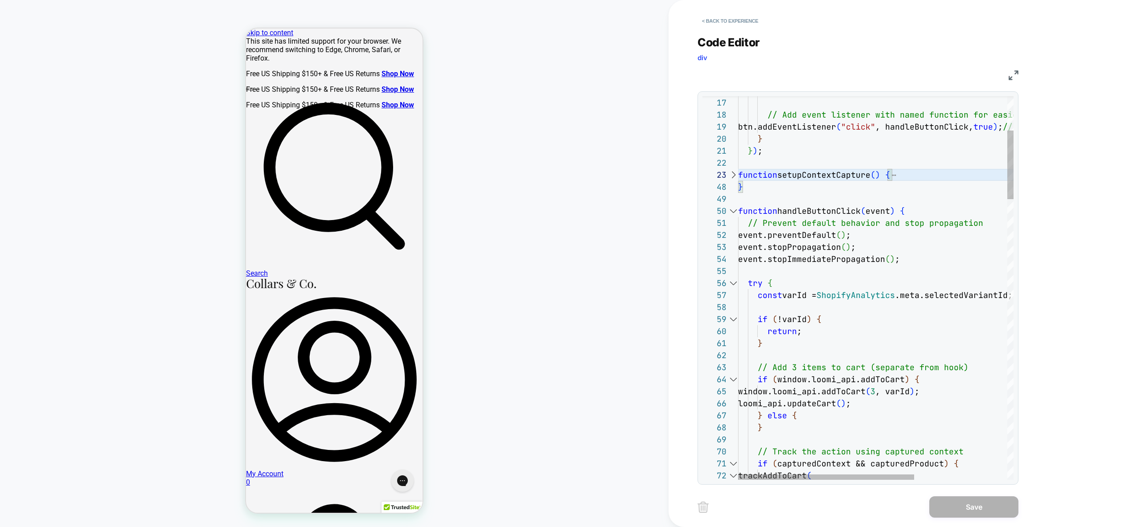
click at [735, 172] on div at bounding box center [734, 175] width 12 height 12
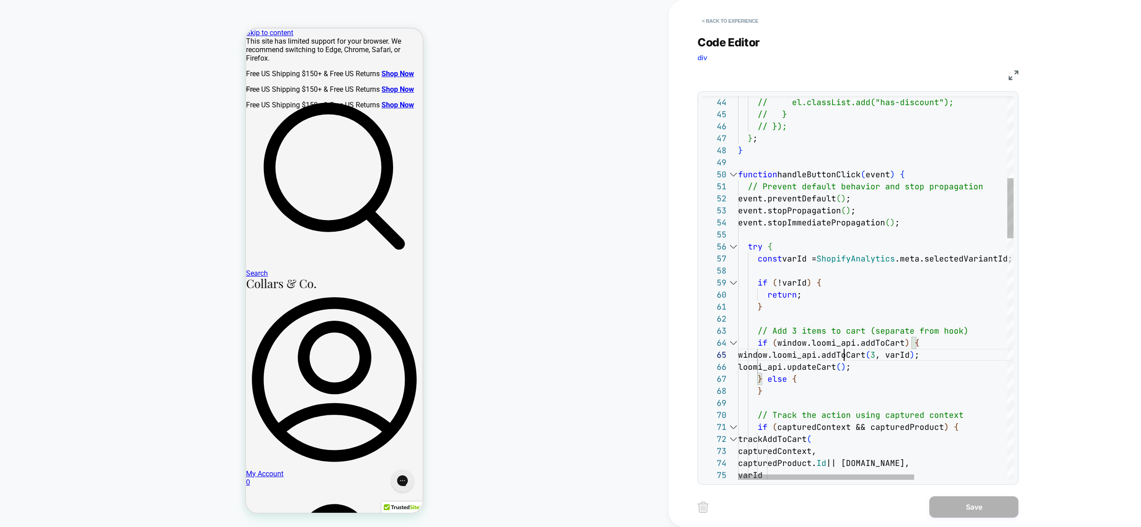
click at [562, 362] on div "PRODUCT: Semi-Spread Collar Polo White PRODUCT: Semi-Spread Collar Polo White T…" at bounding box center [334, 264] width 669 height 510
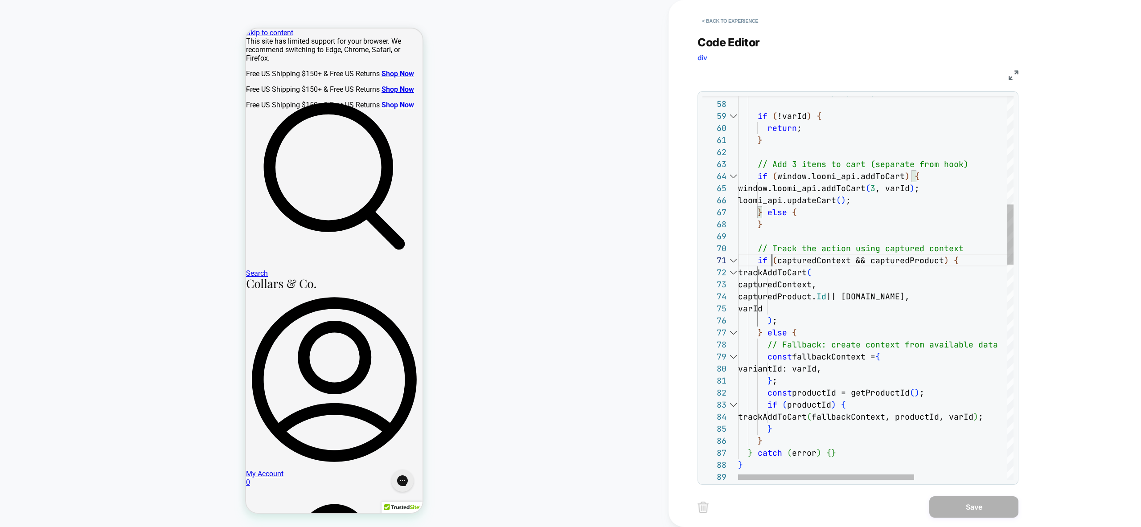
scroll to position [0, 34]
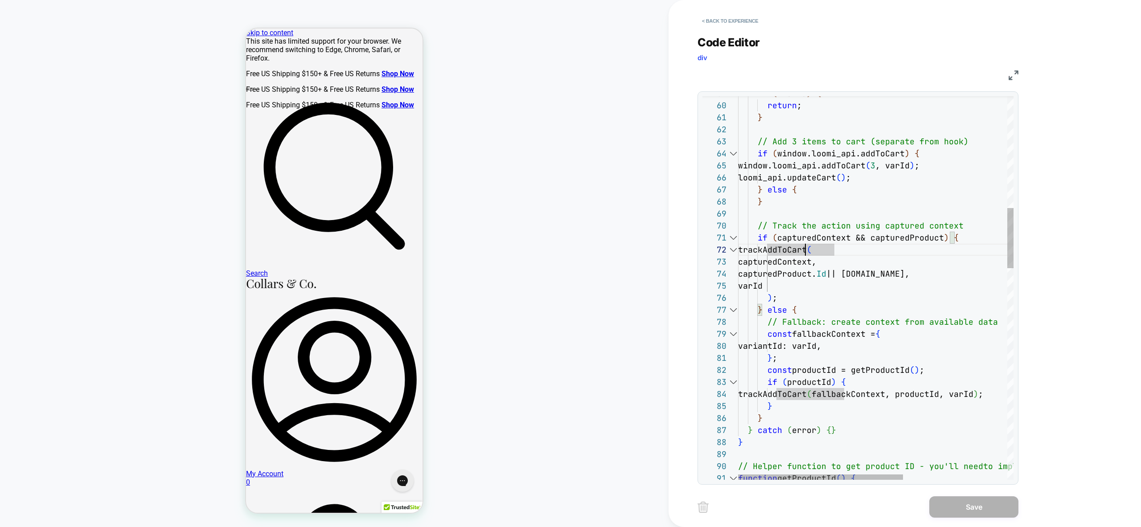
drag, startPoint x: 806, startPoint y: 251, endPoint x: 802, endPoint y: 259, distance: 9.6
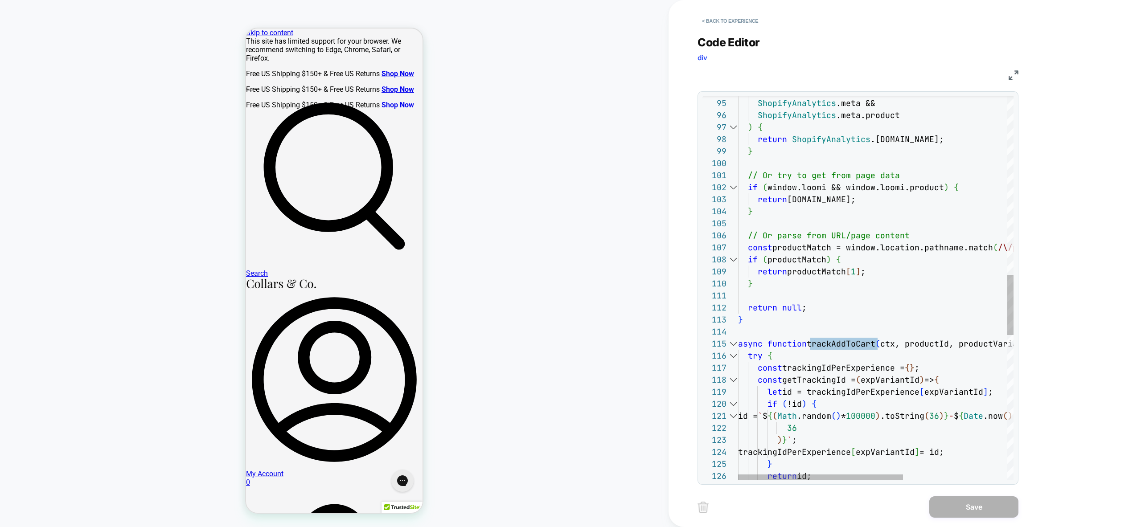
click at [860, 385] on div "ShopifyAnalytics && ShopifyAnalytics .meta && ShopifyAnalytics .meta.product ) …" at bounding box center [962, 181] width 449 height 2430
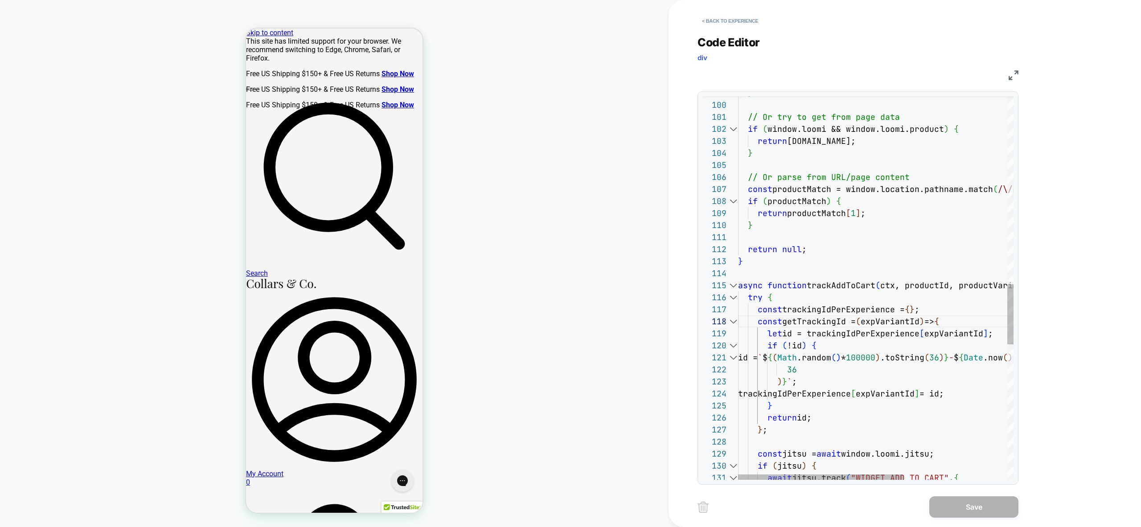
click at [831, 310] on div "} // Or try to get from page data if ( window.loomi && window.loomi.product ) {…" at bounding box center [962, 122] width 449 height 2430
drag, startPoint x: 831, startPoint y: 309, endPoint x: 823, endPoint y: 378, distance: 68.7
click at [831, 309] on div "} // Or try to get from page data if ( window.loomi && window.loomi.product ) {…" at bounding box center [962, 122] width 449 height 2430
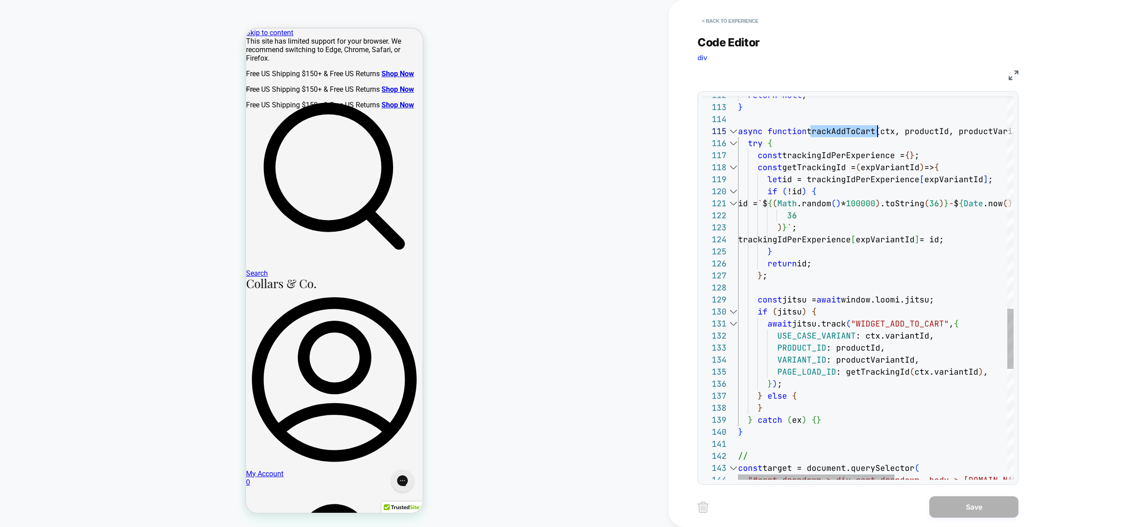
scroll to position [48, 140]
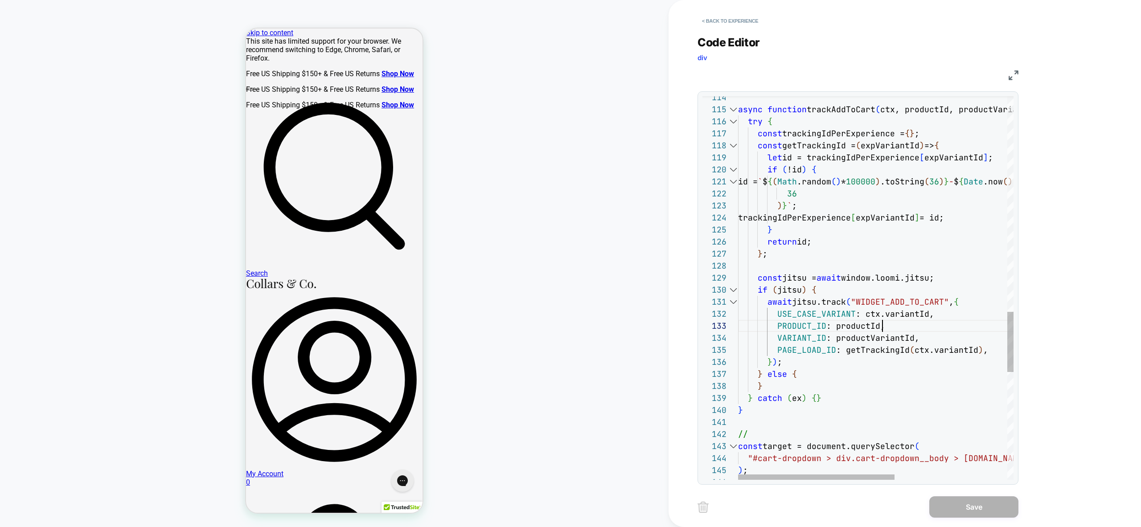
drag, startPoint x: 927, startPoint y: 312, endPoint x: 865, endPoint y: 316, distance: 61.7
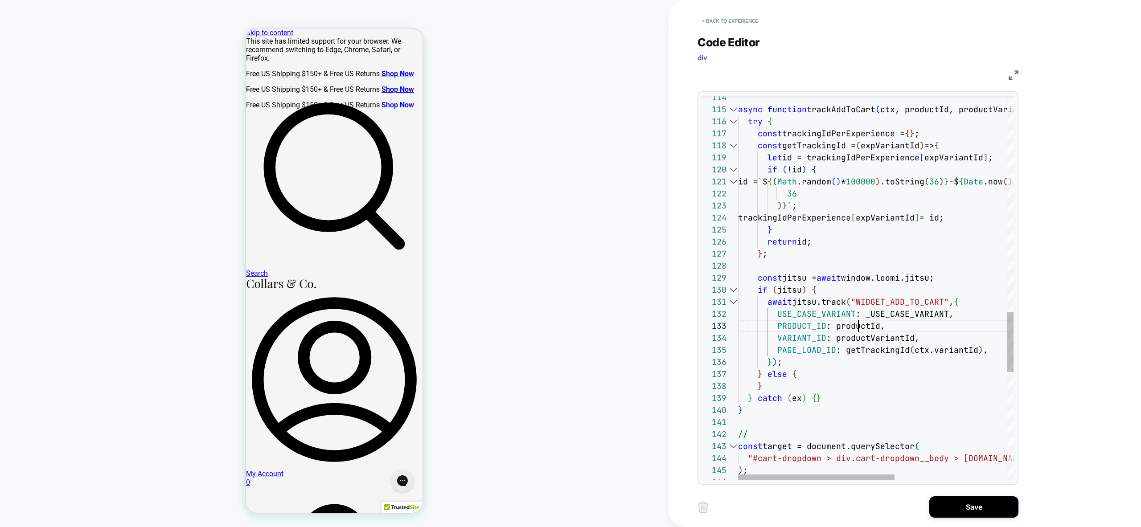
scroll to position [24, 140]
type textarea "**********"
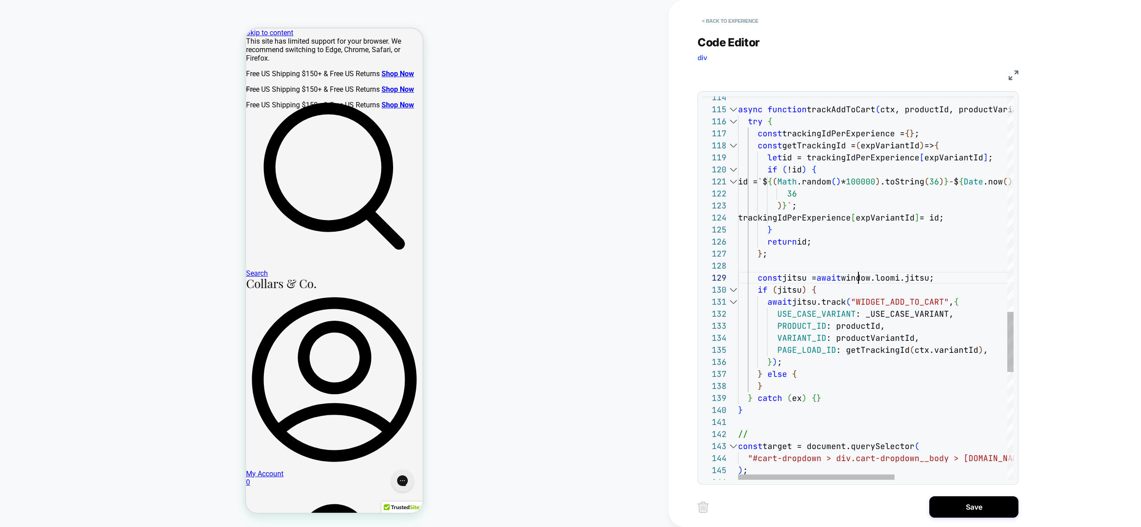
scroll to position [96, 120]
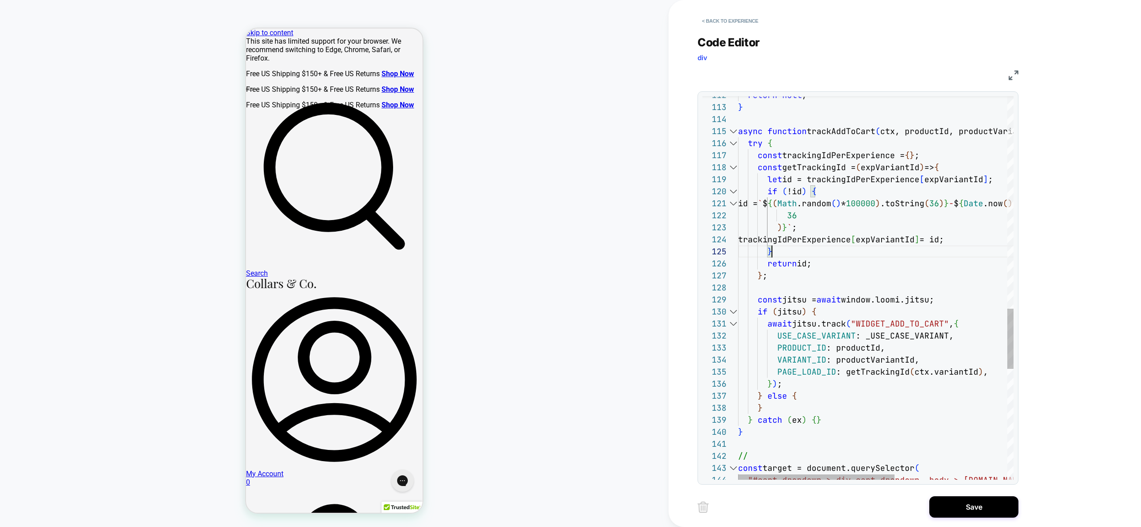
click at [967, 499] on button "Save" at bounding box center [974, 507] width 89 height 21
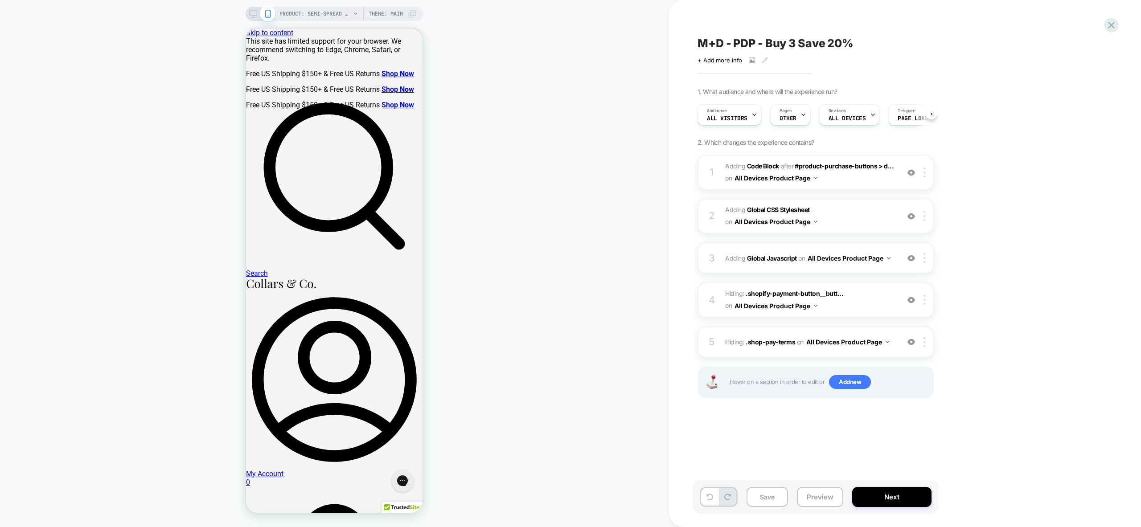
scroll to position [0, 0]
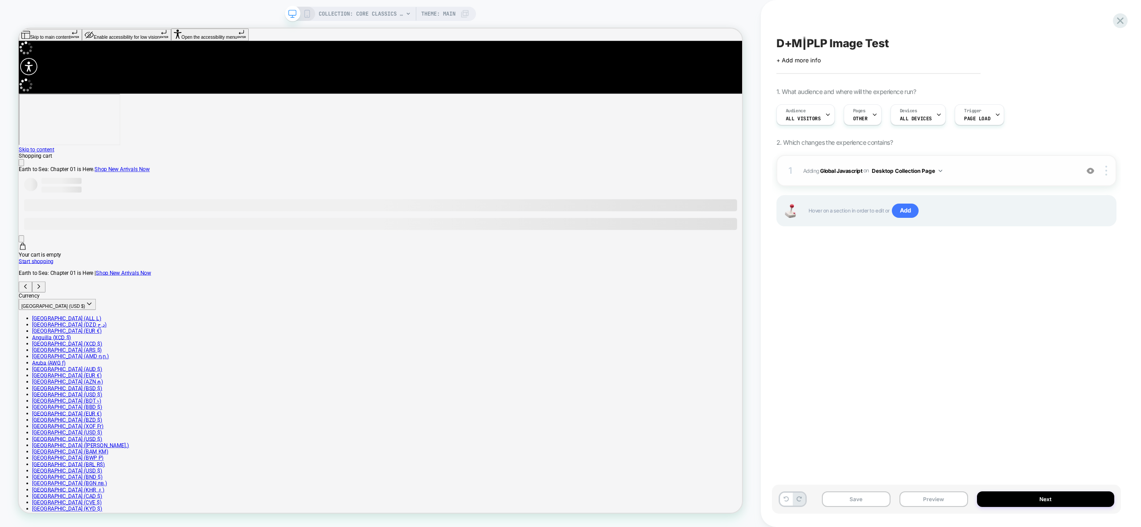
click at [977, 174] on span "Adding Global Javascript on Desktop Collection Page" at bounding box center [938, 170] width 271 height 11
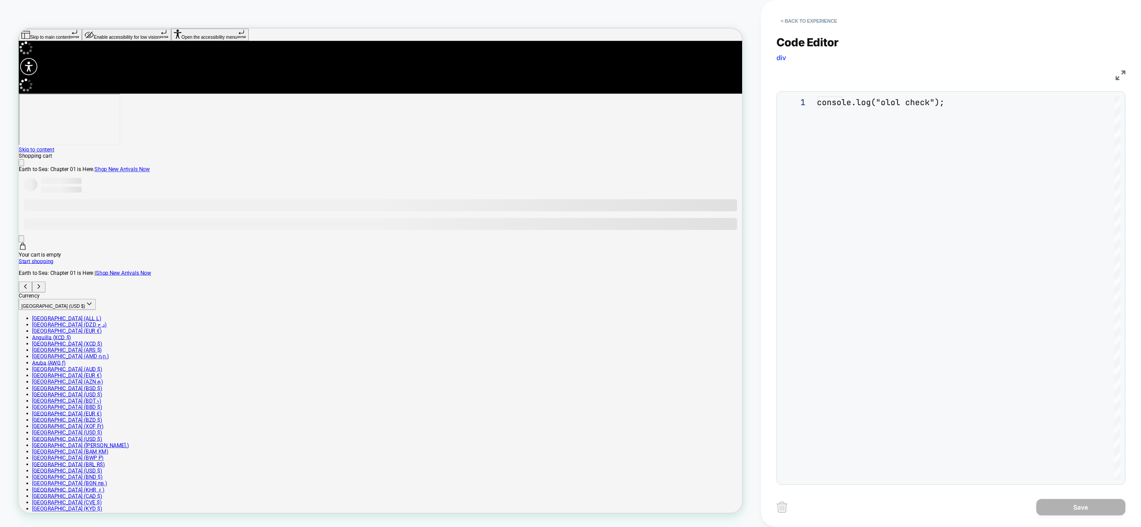
scroll to position [12, 0]
